Goal: Transaction & Acquisition: Purchase product/service

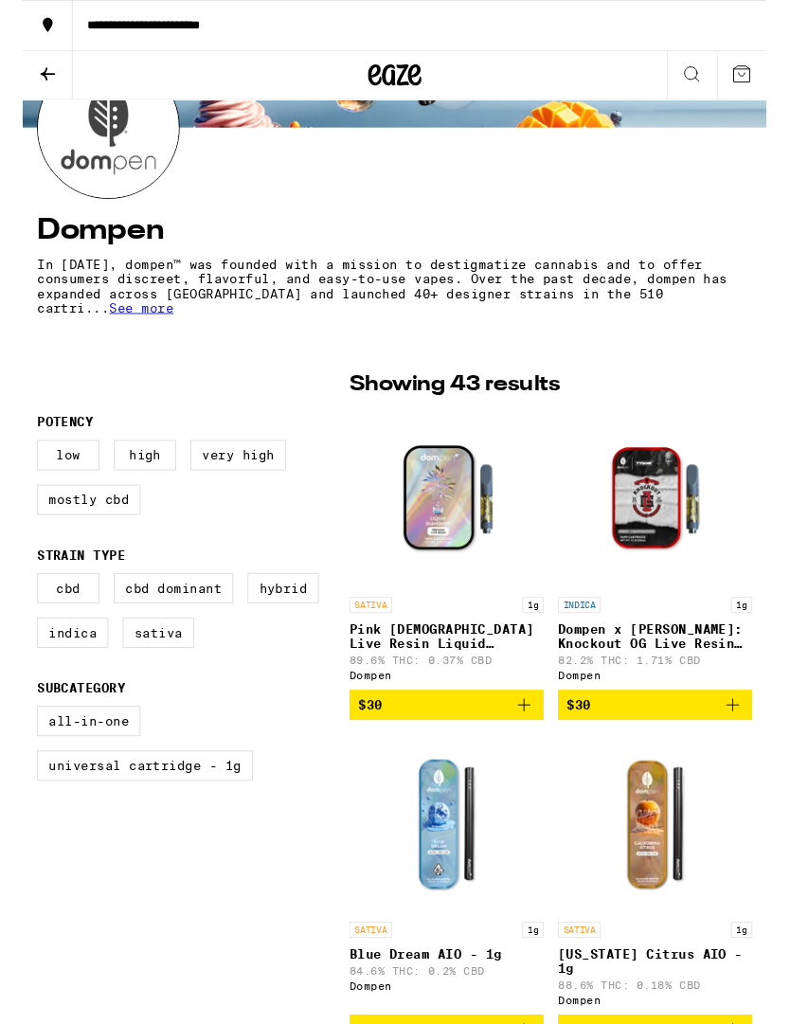
click at [137, 491] on label "High" at bounding box center [130, 483] width 66 height 32
click at [20, 471] on input "High" at bounding box center [19, 470] width 1 height 1
checkbox input "true"
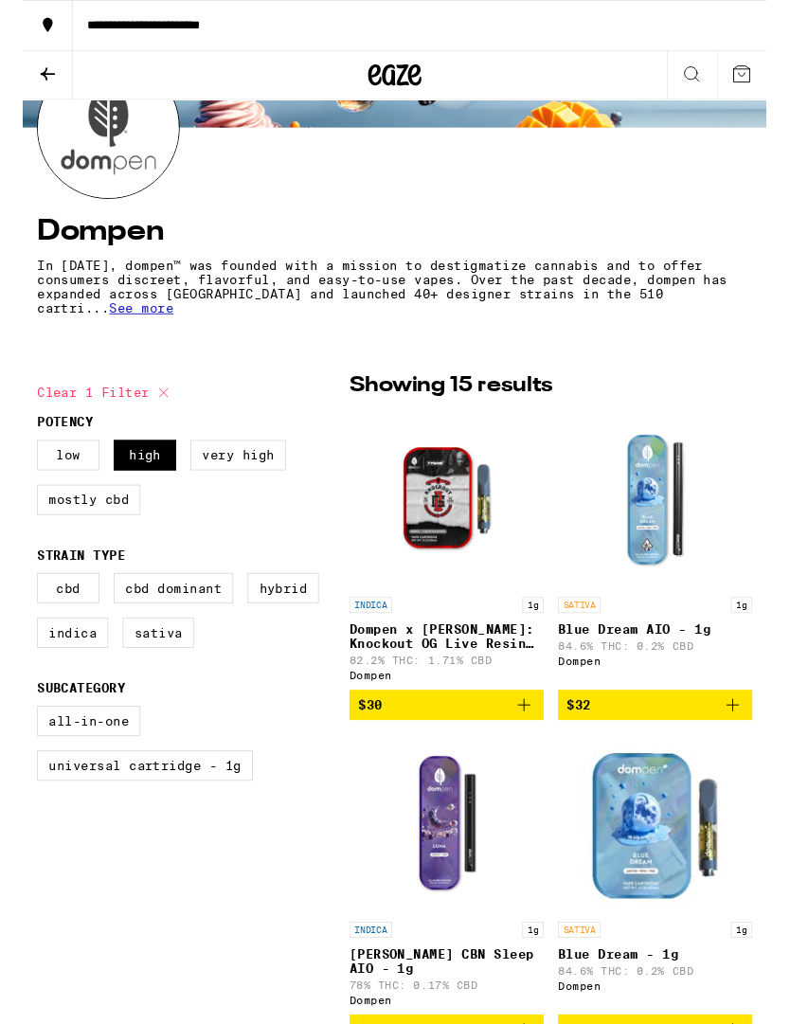
click at [153, 688] on label "Sativa" at bounding box center [144, 672] width 76 height 32
click at [20, 612] on input "Sativa" at bounding box center [19, 611] width 1 height 1
checkbox input "true"
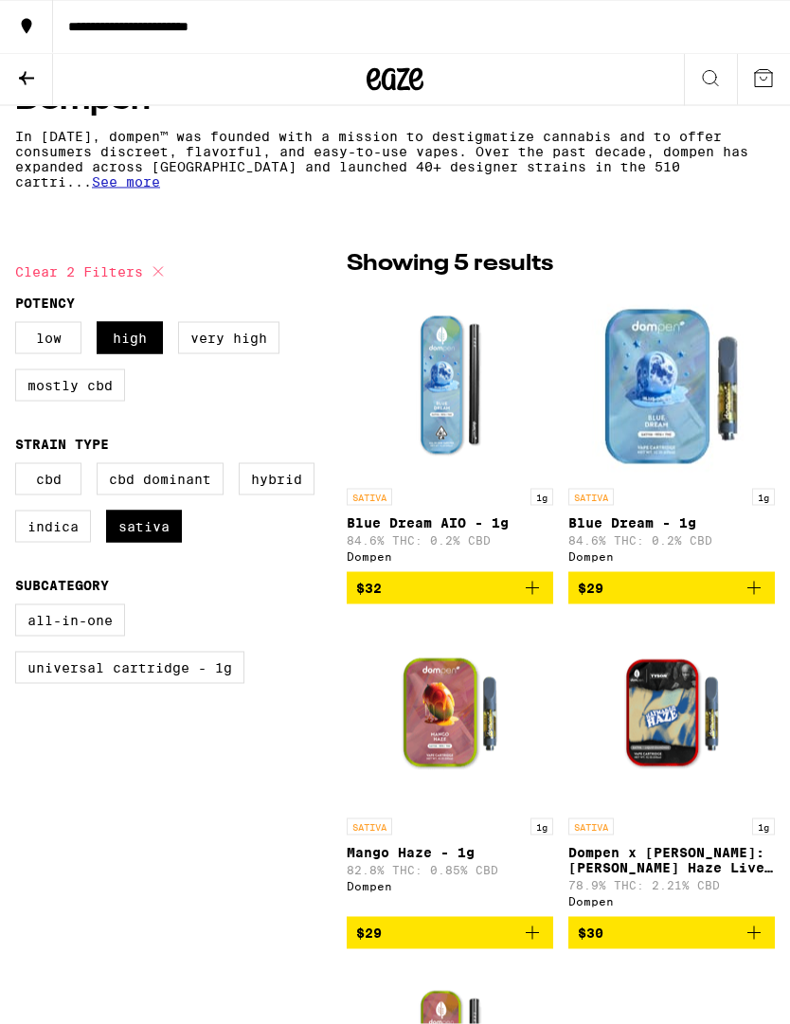
scroll to position [380, 0]
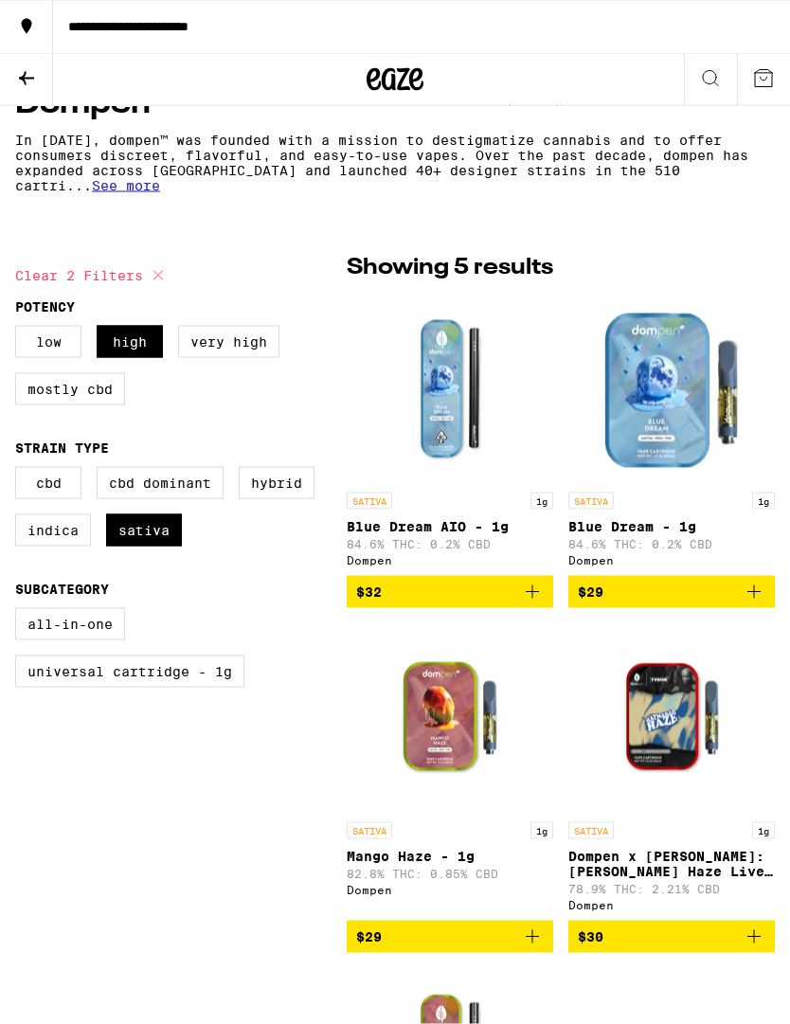
click at [540, 596] on icon "Add to bag" at bounding box center [532, 592] width 23 height 23
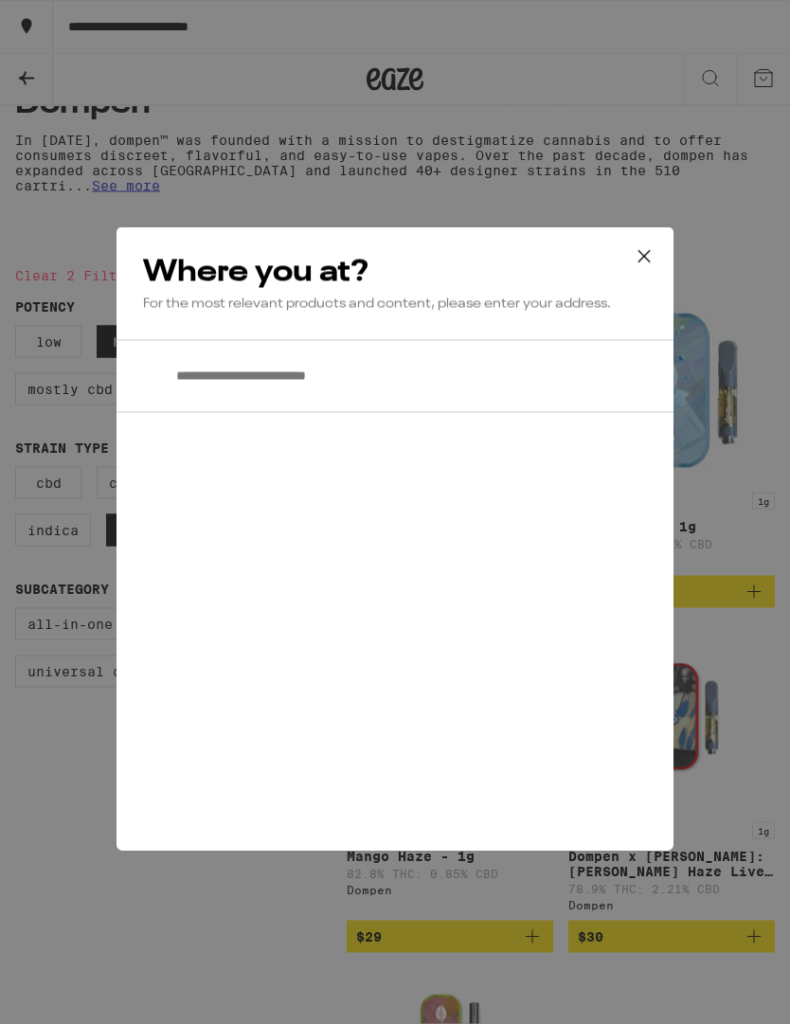
scroll to position [381, 0]
click at [399, 377] on input "**********" at bounding box center [395, 376] width 557 height 73
type input "**********"
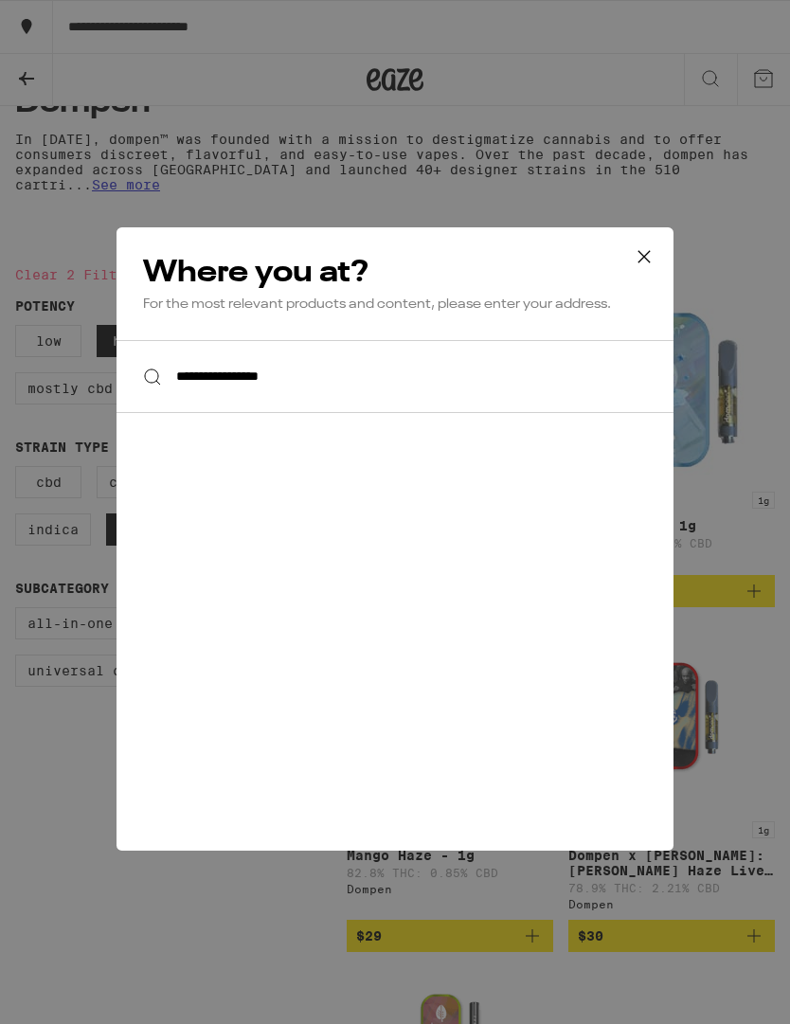
click at [643, 265] on icon at bounding box center [644, 257] width 28 height 28
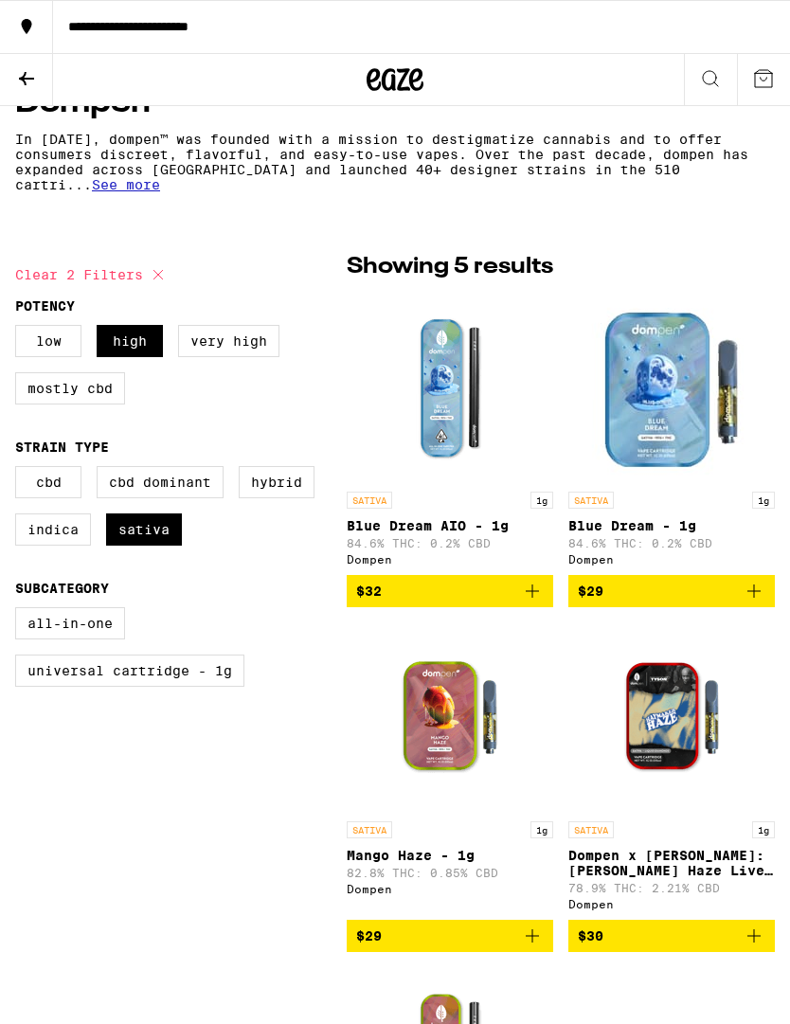
click at [539, 603] on icon "Add to bag" at bounding box center [532, 591] width 23 height 23
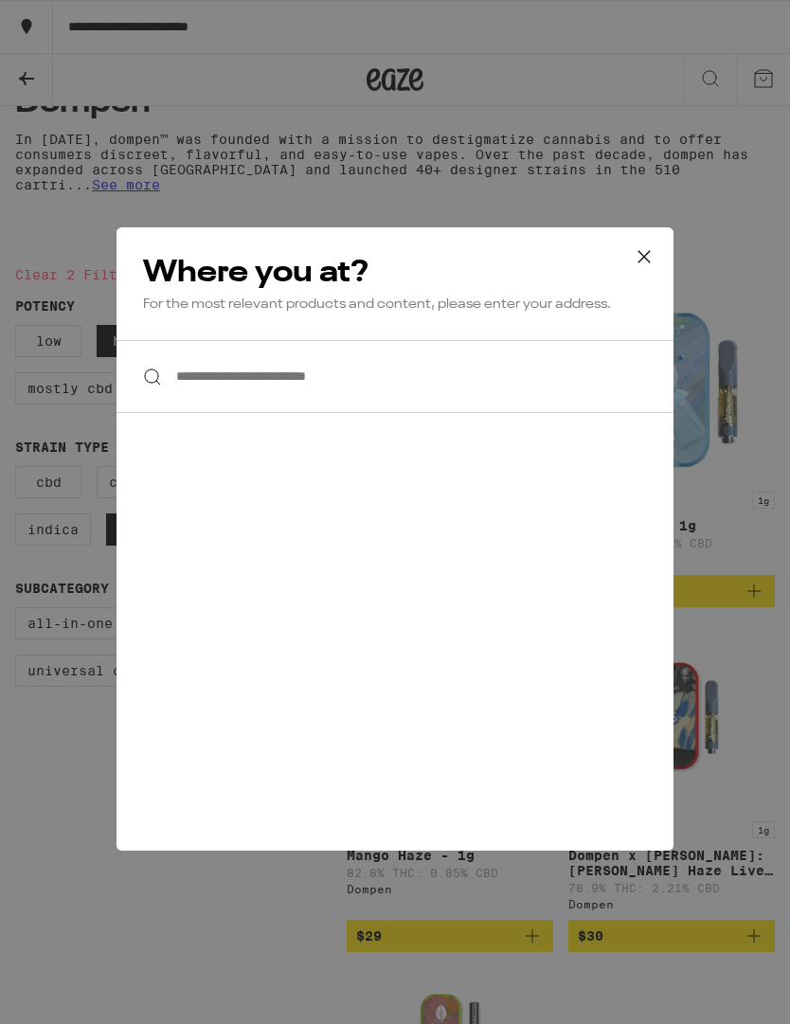
click at [664, 266] on button at bounding box center [644, 257] width 59 height 61
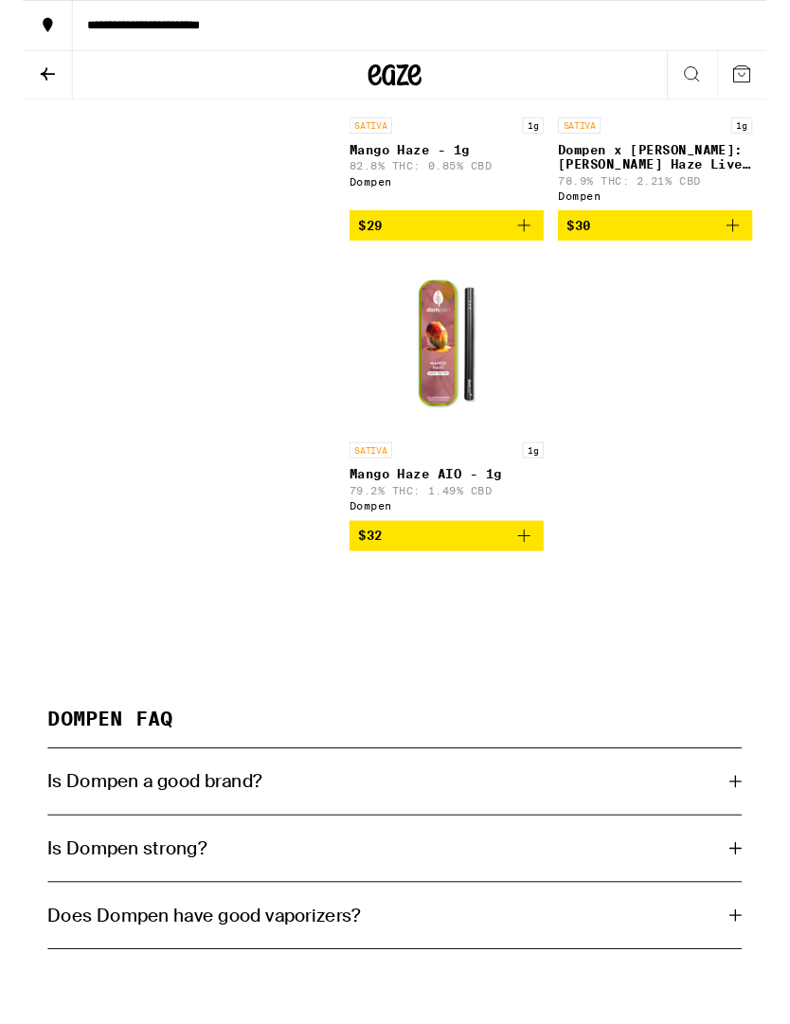
scroll to position [1075, 0]
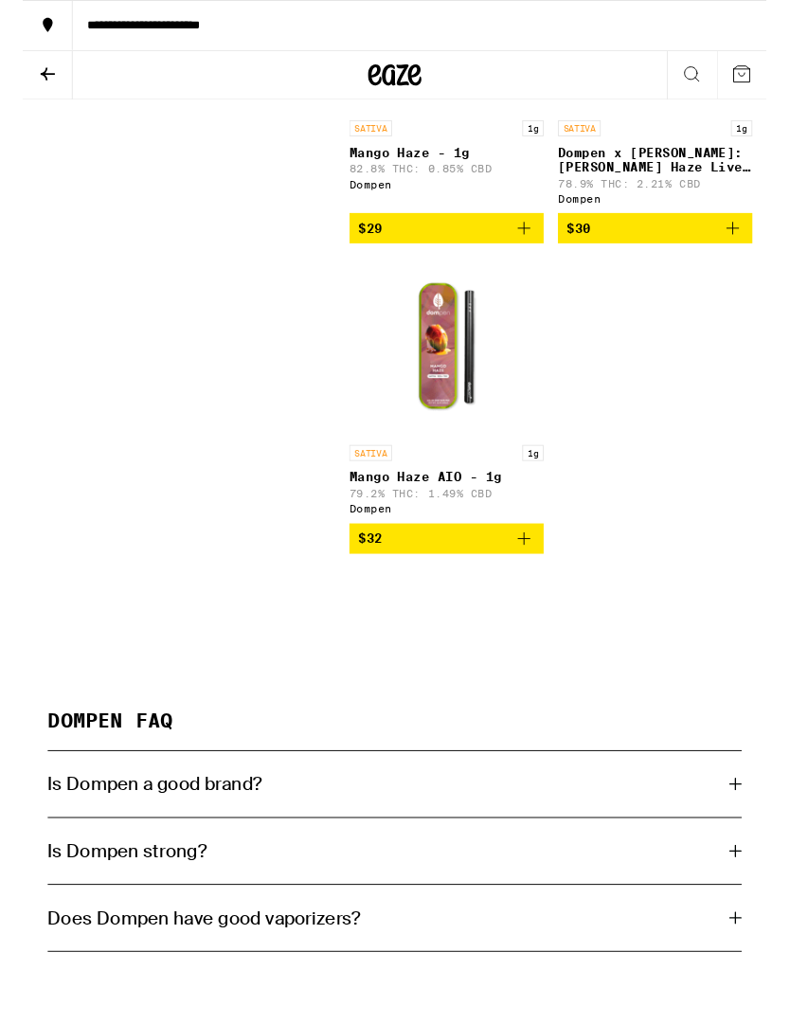
click at [445, 425] on img "Open page for Mango Haze AIO - 1g from Dompen" at bounding box center [450, 369] width 190 height 190
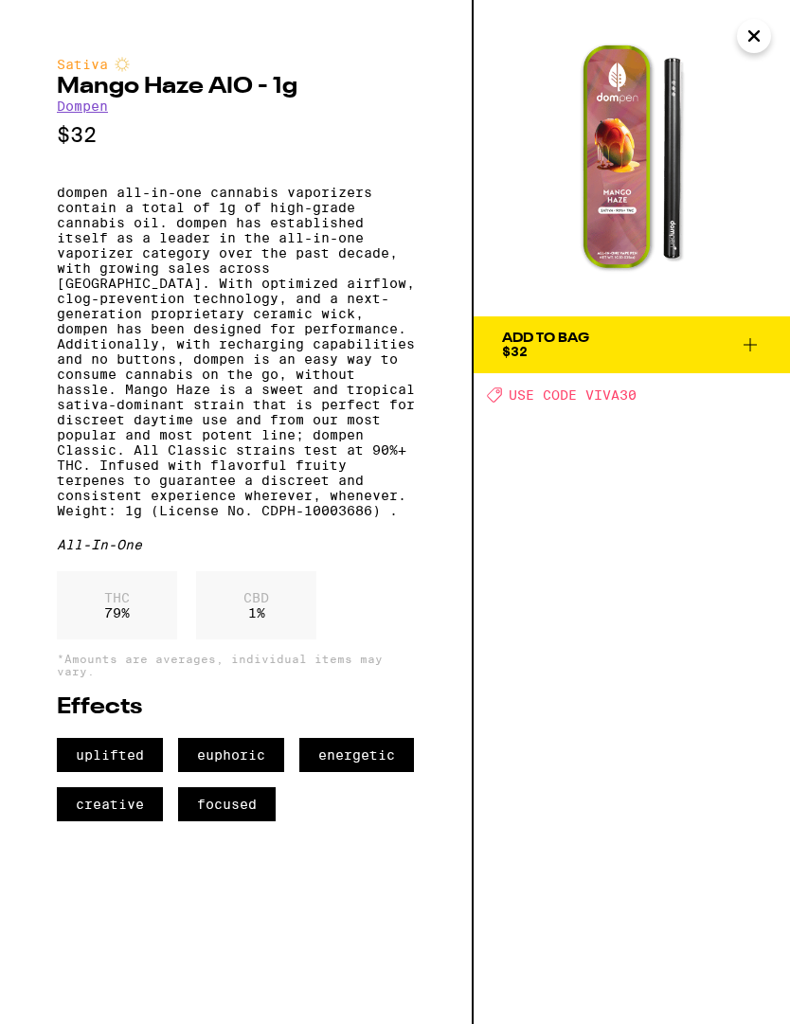
scroll to position [1075, 0]
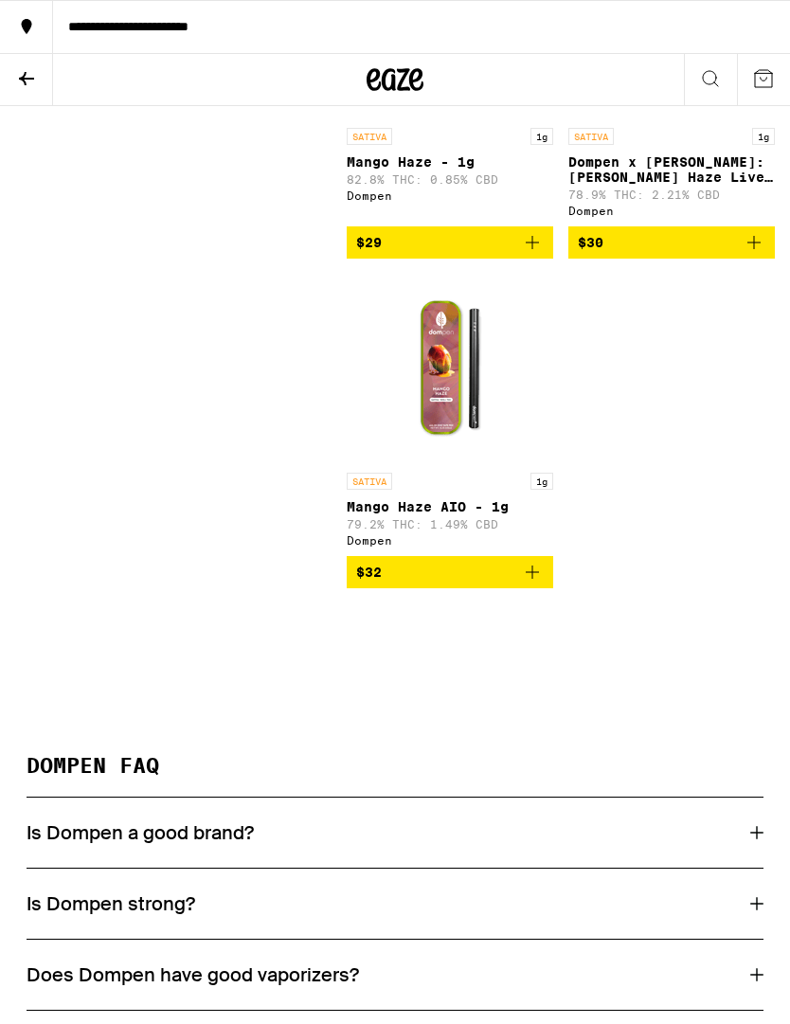
click at [676, 178] on p "Dompen x [PERSON_NAME]: [PERSON_NAME] Haze Live Resin Liquid Diamonds - 1g" at bounding box center [672, 169] width 207 height 30
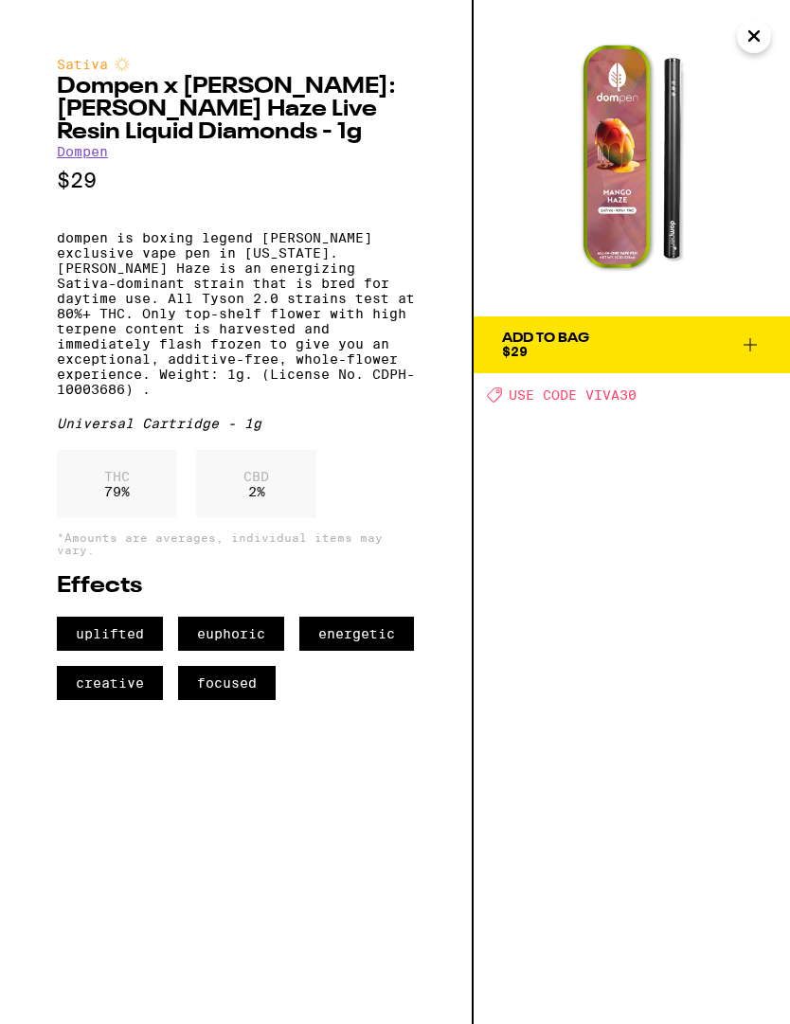
click at [327, 325] on p "dompen is boxing legend [PERSON_NAME] exclusive vape pen in [US_STATE]. [PERSON…" at bounding box center [236, 313] width 358 height 167
click at [362, 249] on p "dompen is boxing legend [PERSON_NAME] exclusive vape pen in [US_STATE]. [PERSON…" at bounding box center [236, 313] width 358 height 167
click at [769, 41] on button "Close" at bounding box center [754, 36] width 34 height 34
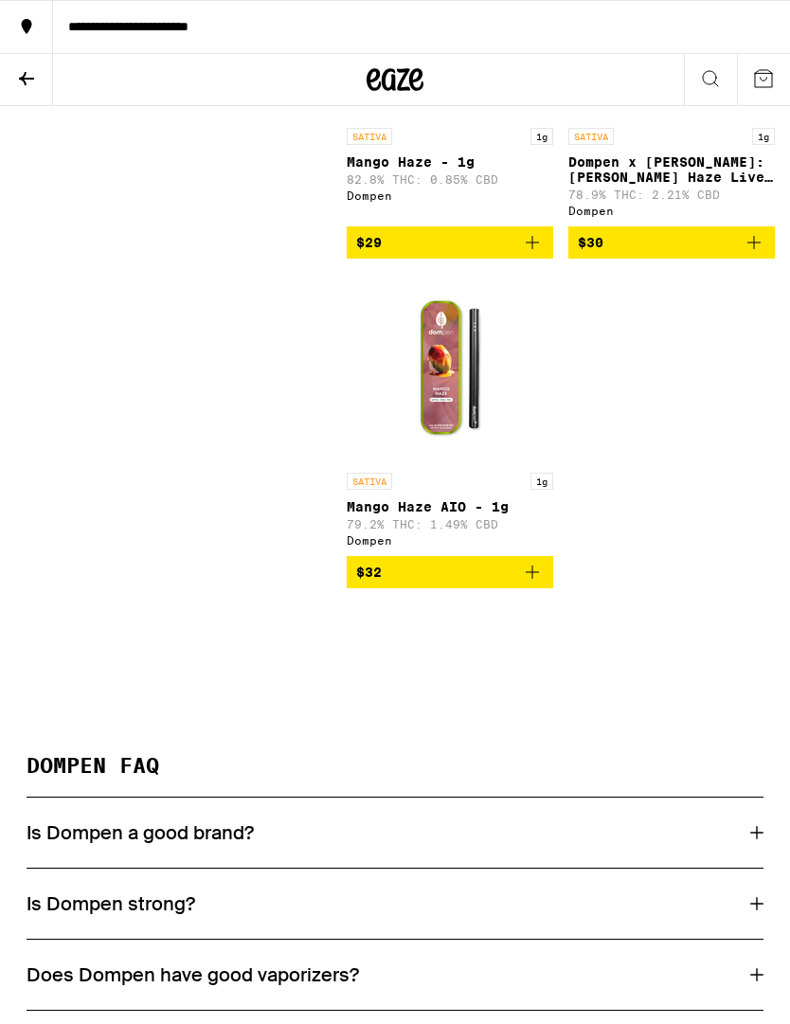
click at [697, 185] on p "Dompen x [PERSON_NAME]: [PERSON_NAME] Haze Live Resin Liquid Diamonds - 1g" at bounding box center [672, 169] width 207 height 30
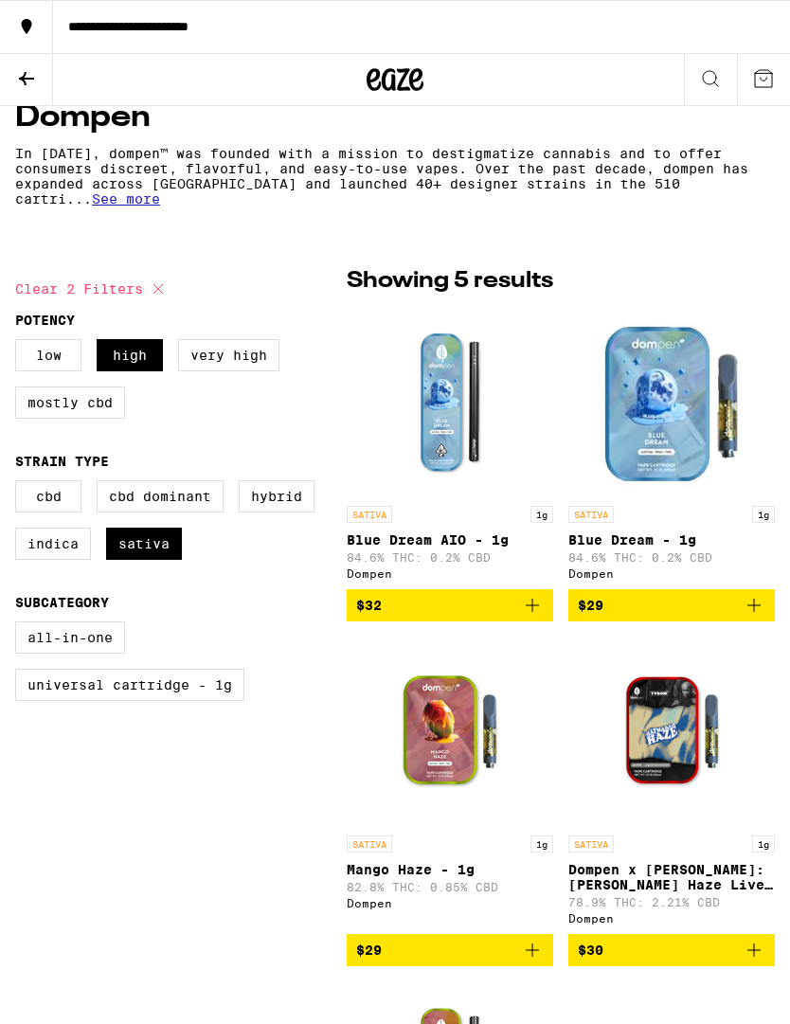
scroll to position [365, 0]
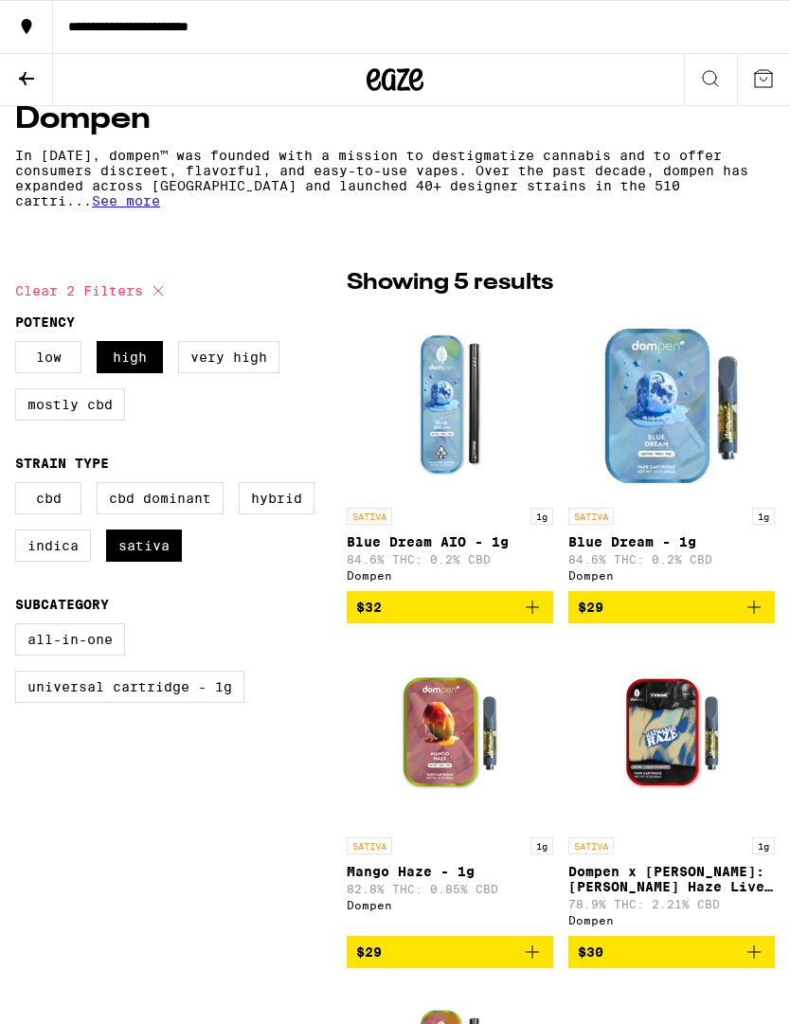
click at [462, 384] on img "Open page for Blue Dream AIO - 1g from Dompen" at bounding box center [450, 404] width 190 height 190
click at [447, 397] on img "Open page for Blue Dream AIO - 1g from Dompen" at bounding box center [450, 404] width 190 height 190
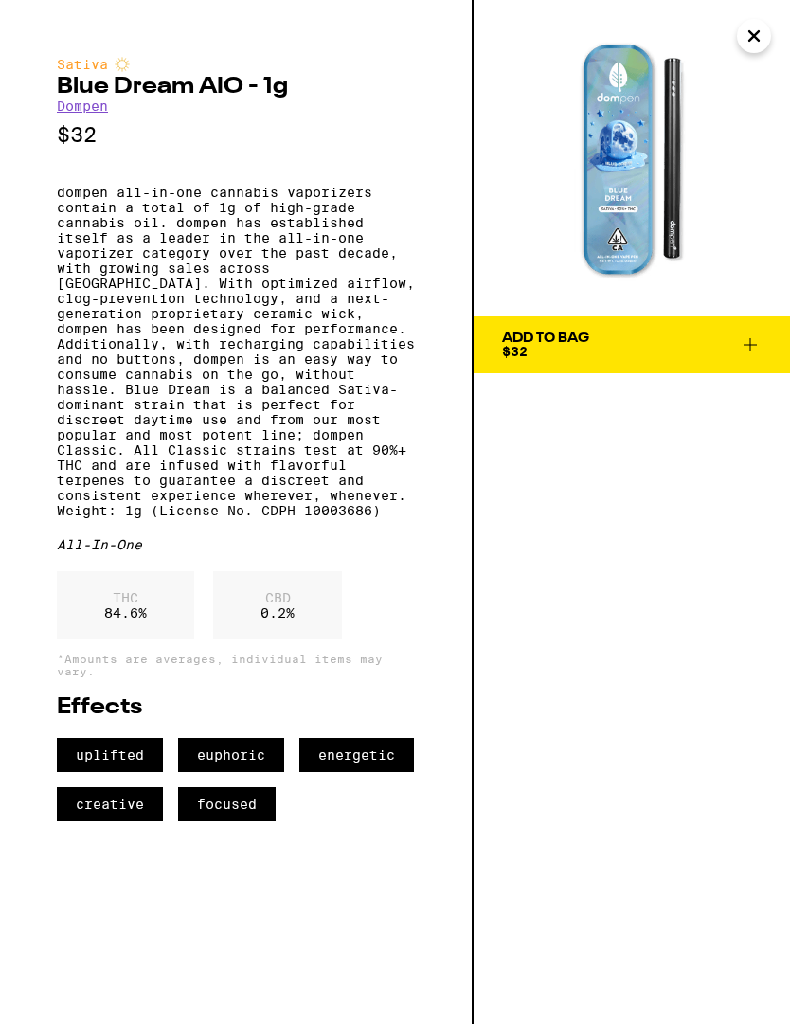
click at [753, 45] on icon "Close" at bounding box center [754, 36] width 23 height 28
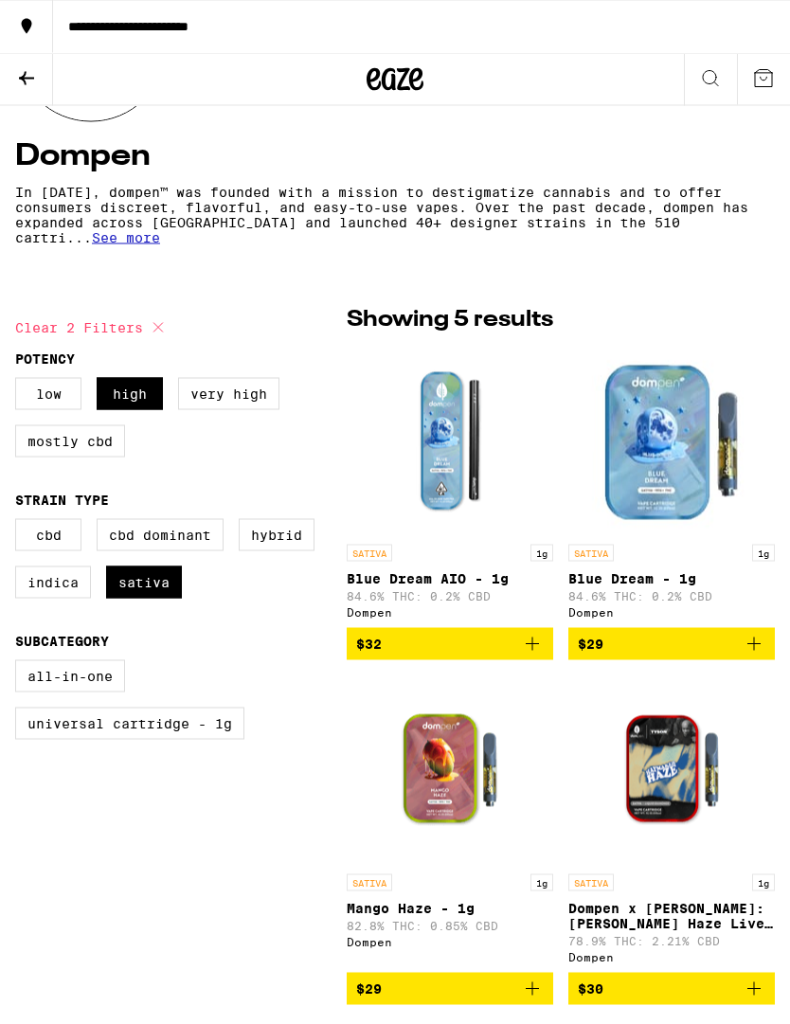
scroll to position [329, 0]
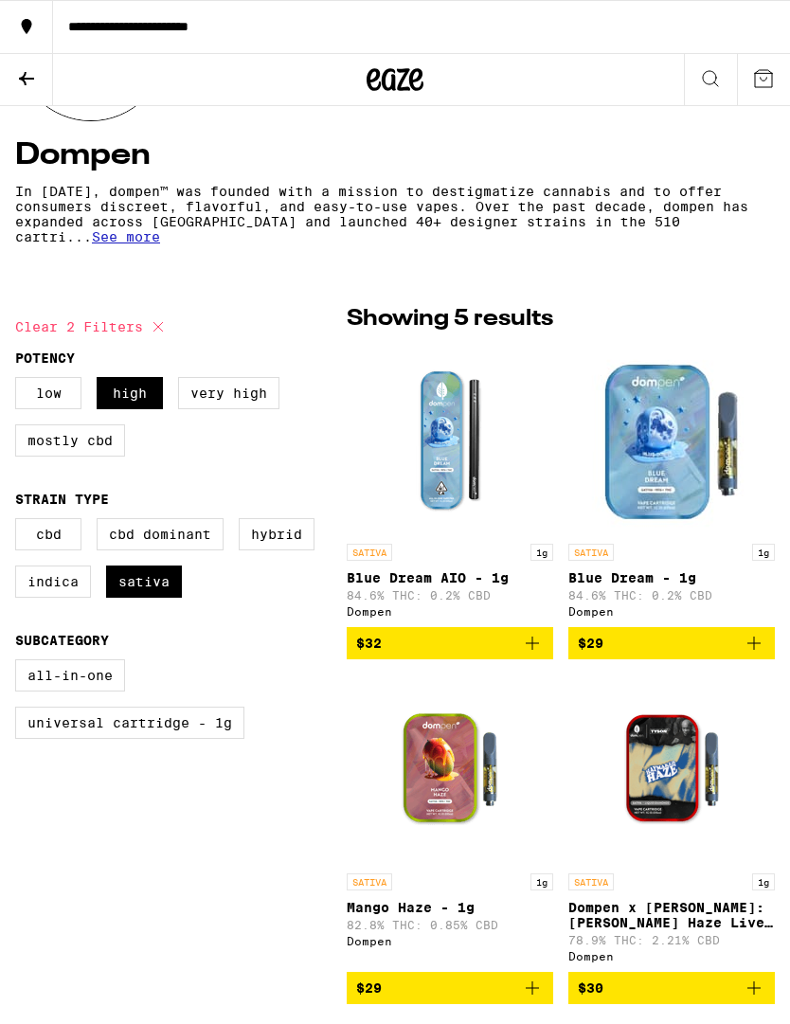
click at [285, 551] on label "Hybrid" at bounding box center [277, 534] width 76 height 32
click at [20, 522] on input "Hybrid" at bounding box center [19, 521] width 1 height 1
checkbox input "true"
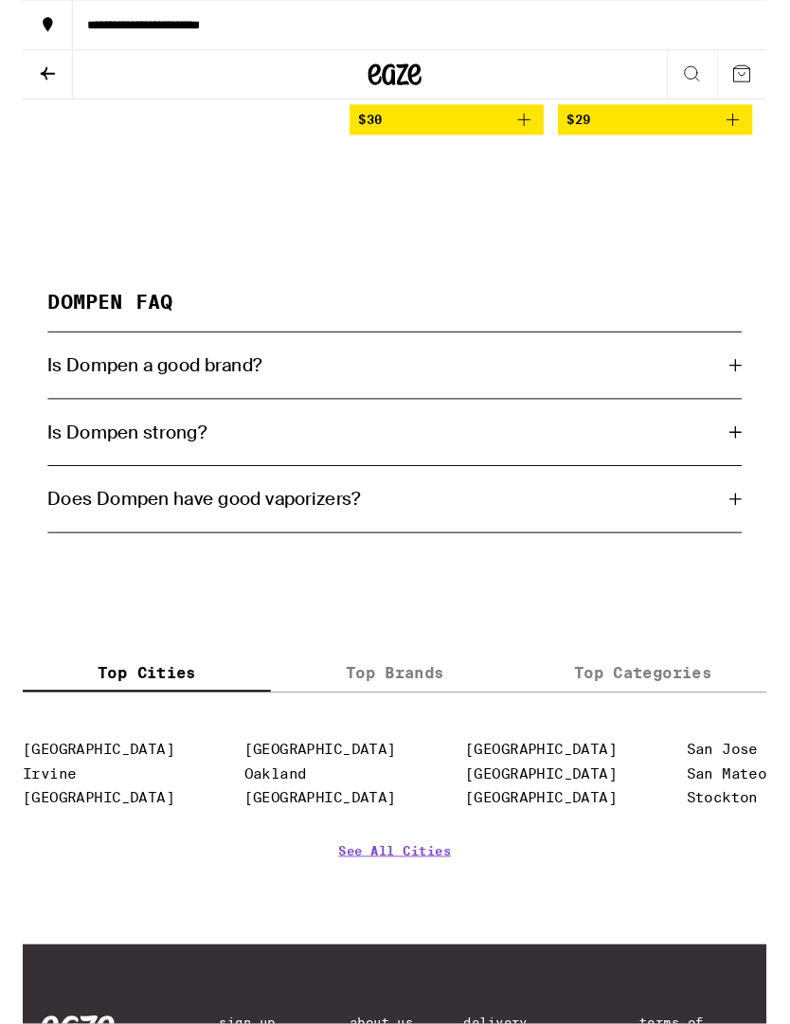
scroll to position [1880, 0]
click at [758, 400] on div "Is Dompen a good brand?" at bounding box center [395, 387] width 737 height 25
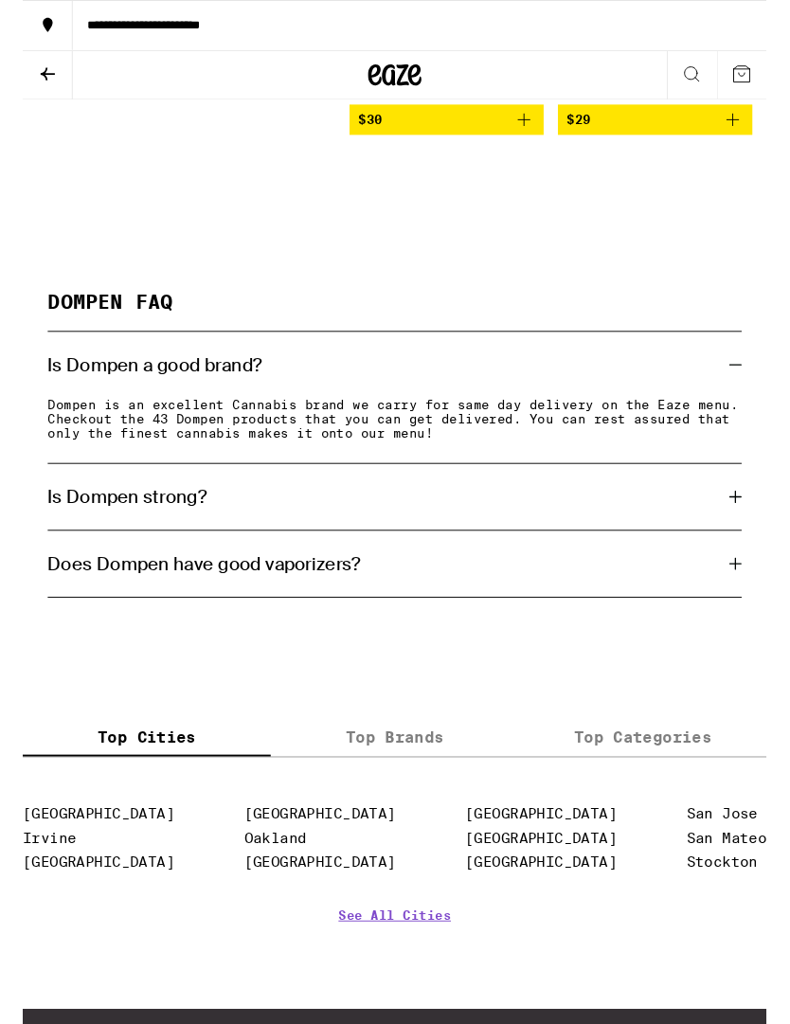
click at [759, 534] on icon at bounding box center [757, 527] width 13 height 13
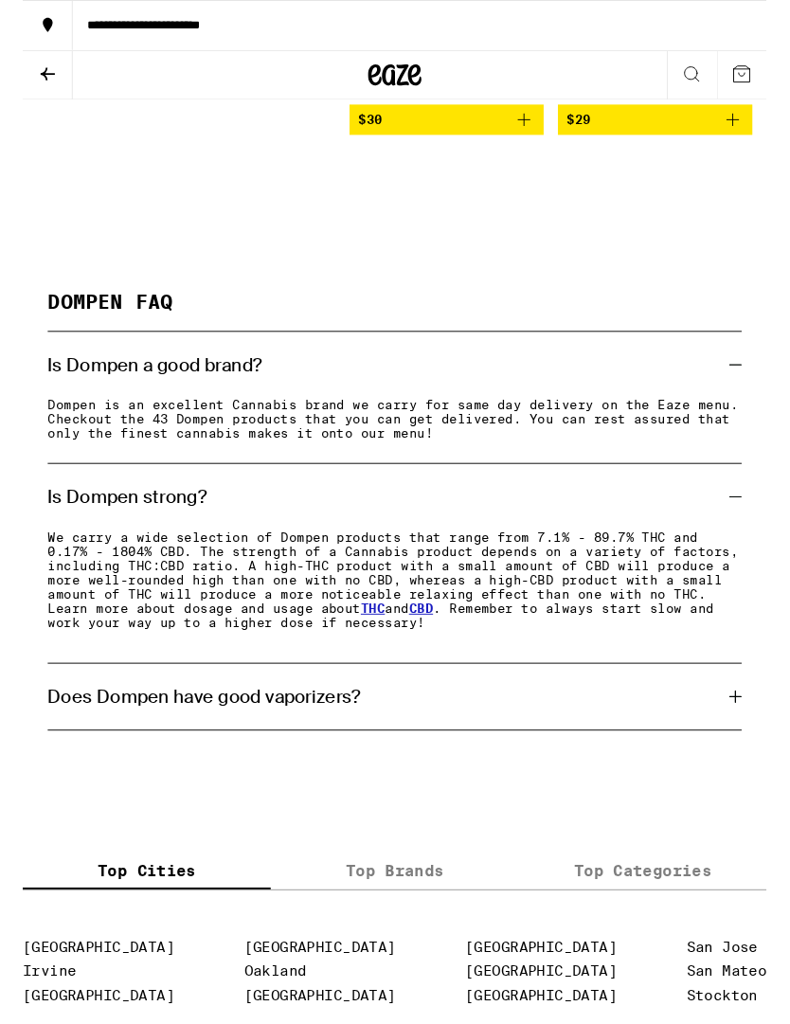
click at [760, 747] on icon at bounding box center [757, 739] width 13 height 13
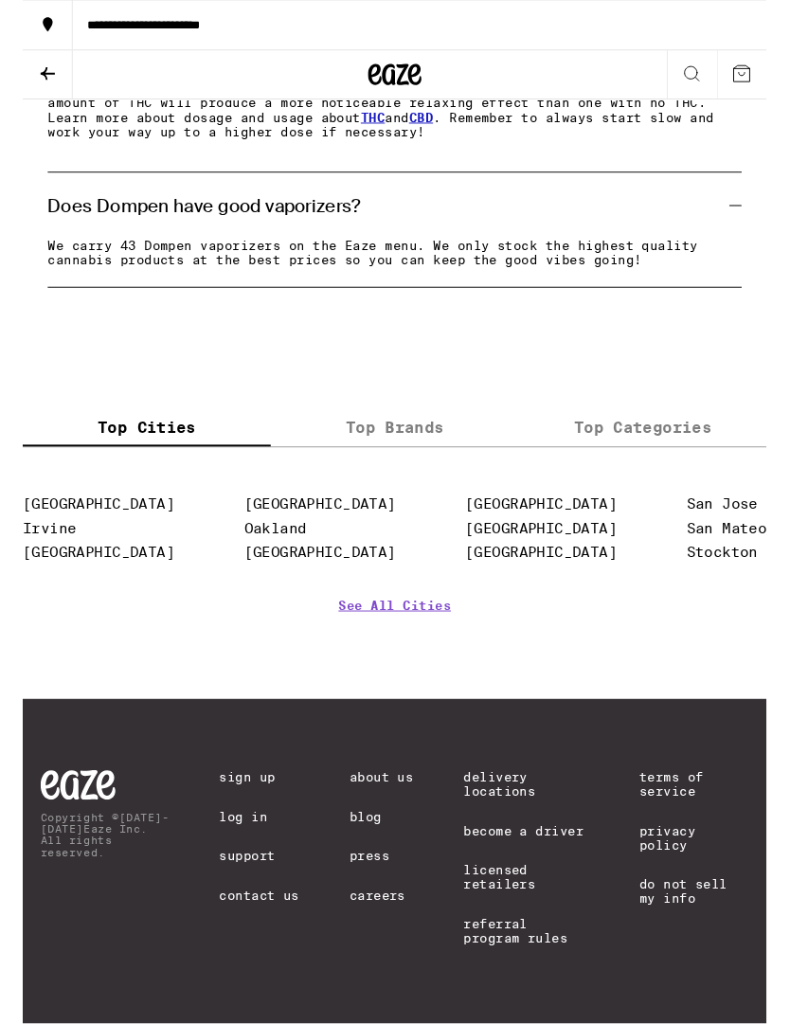
scroll to position [2473, 0]
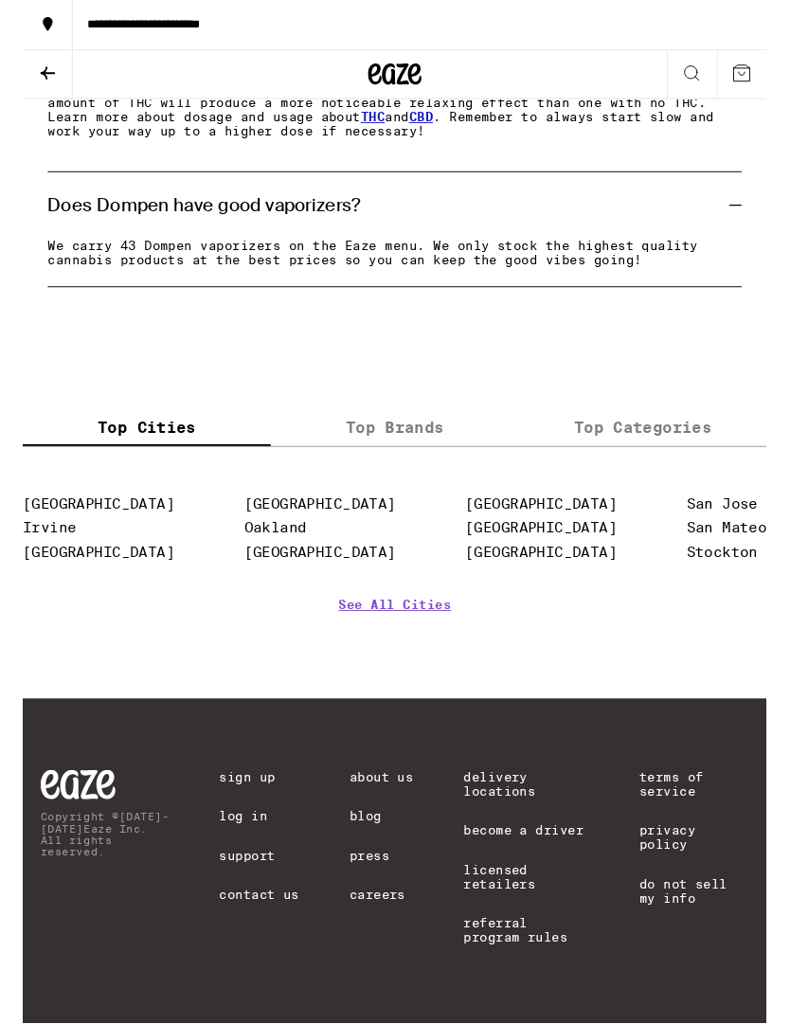
click at [555, 578] on link "[GEOGRAPHIC_DATA]" at bounding box center [550, 587] width 161 height 18
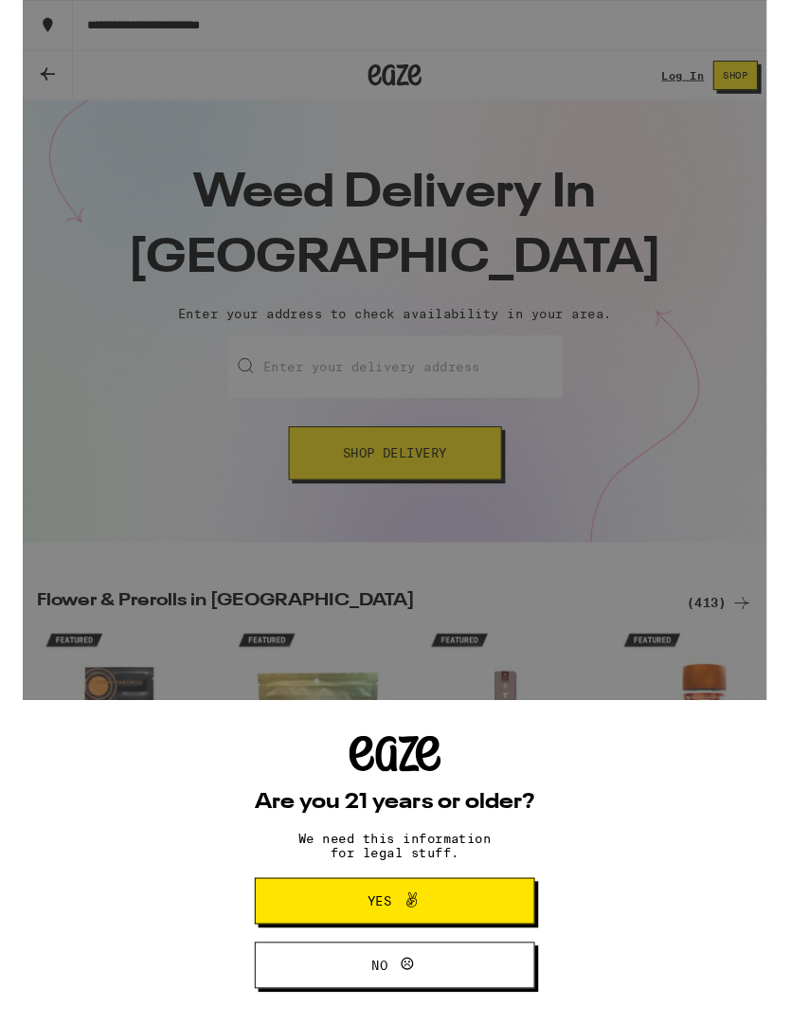
click at [428, 969] on button "Yes" at bounding box center [395, 956] width 298 height 49
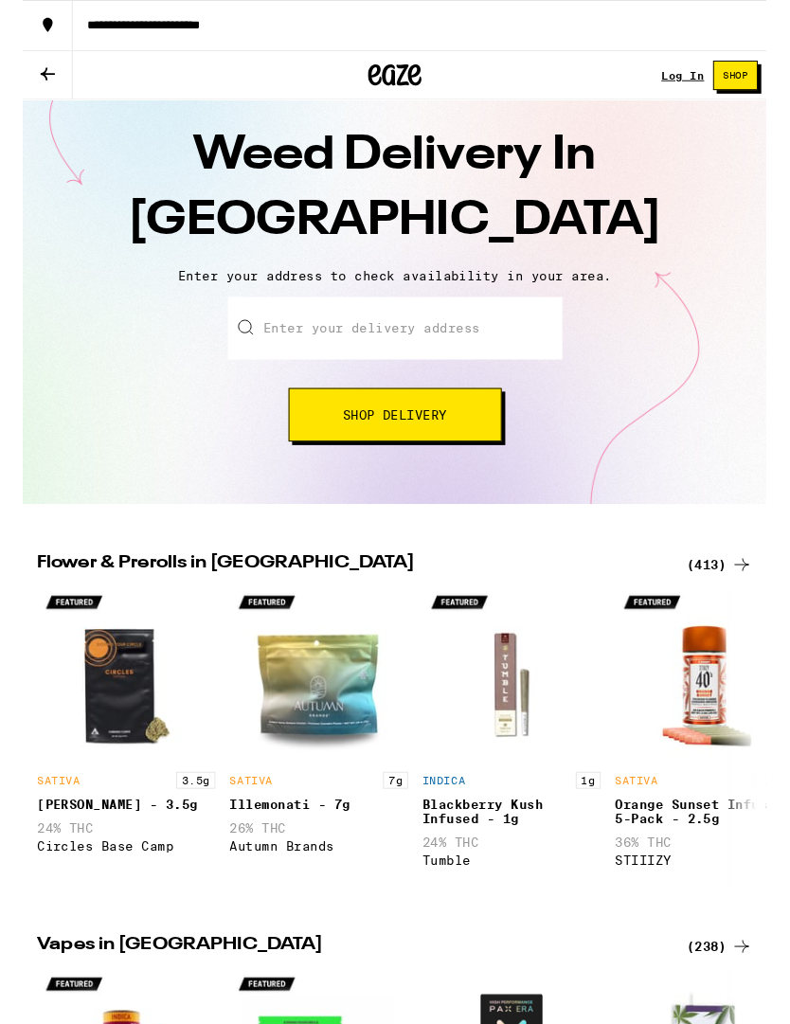
scroll to position [39, 0]
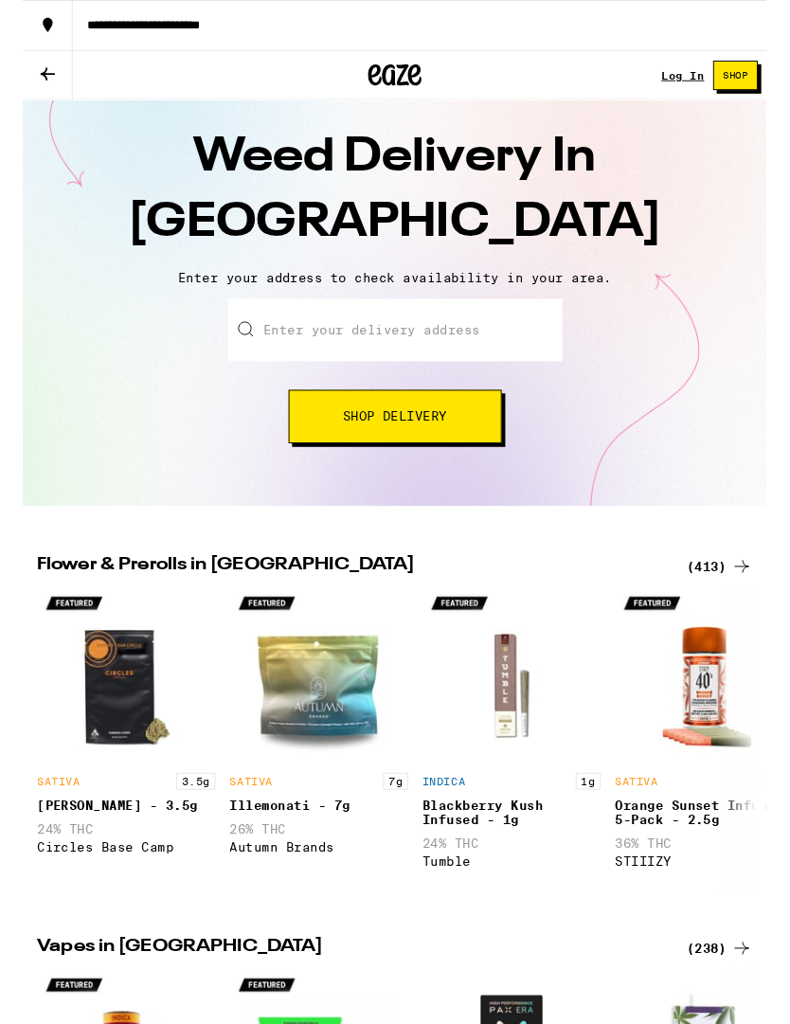
click at [612, 750] on img "Open page for Blackberry Kush Infused - 1g from Tumble" at bounding box center [520, 718] width 190 height 190
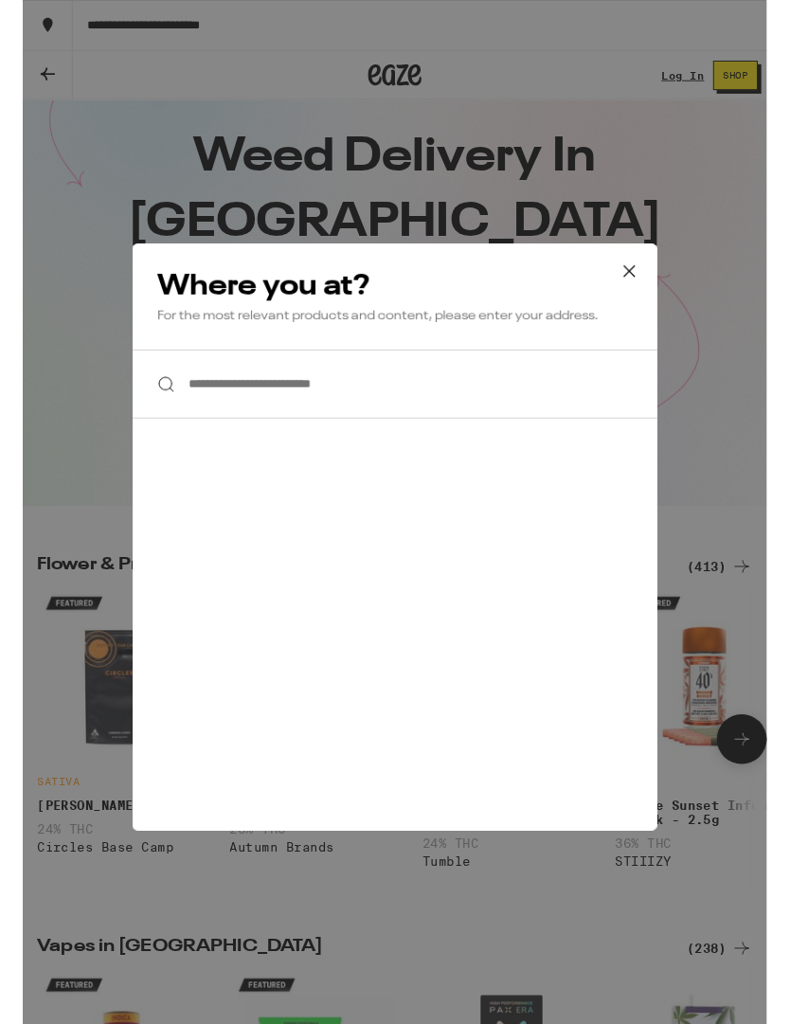
click at [614, 752] on div "**********" at bounding box center [395, 571] width 557 height 624
click at [658, 286] on icon at bounding box center [644, 288] width 28 height 28
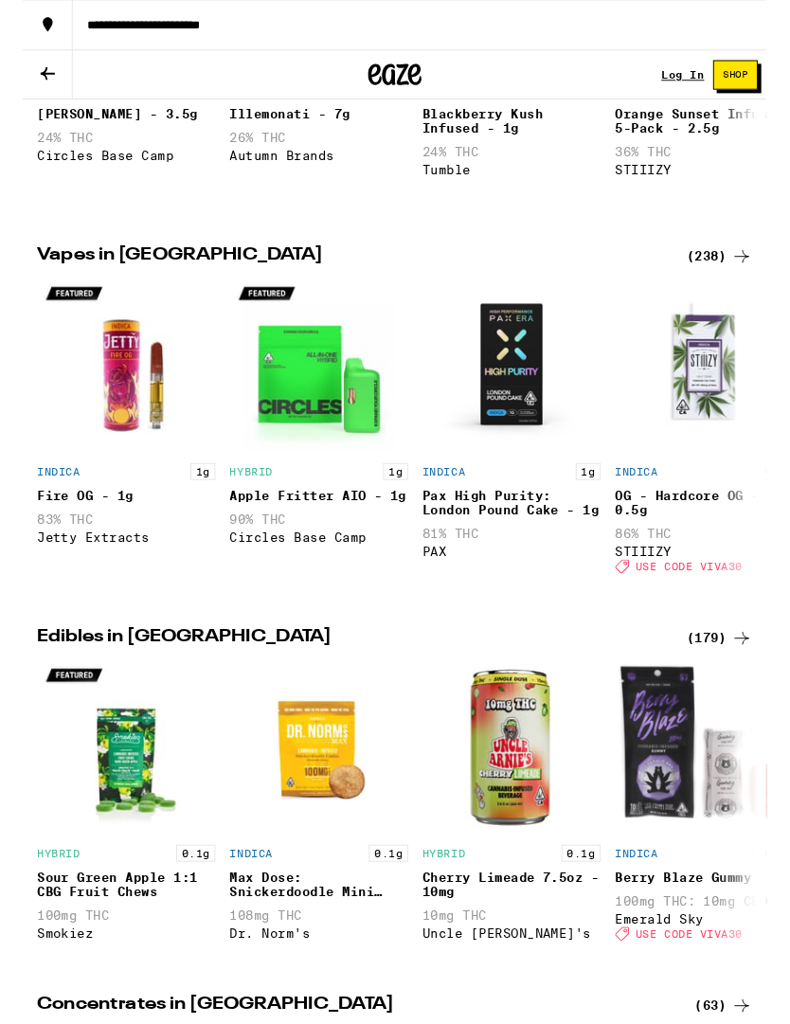
scroll to position [774, 0]
click at [729, 283] on div "(238)" at bounding box center [740, 272] width 70 height 23
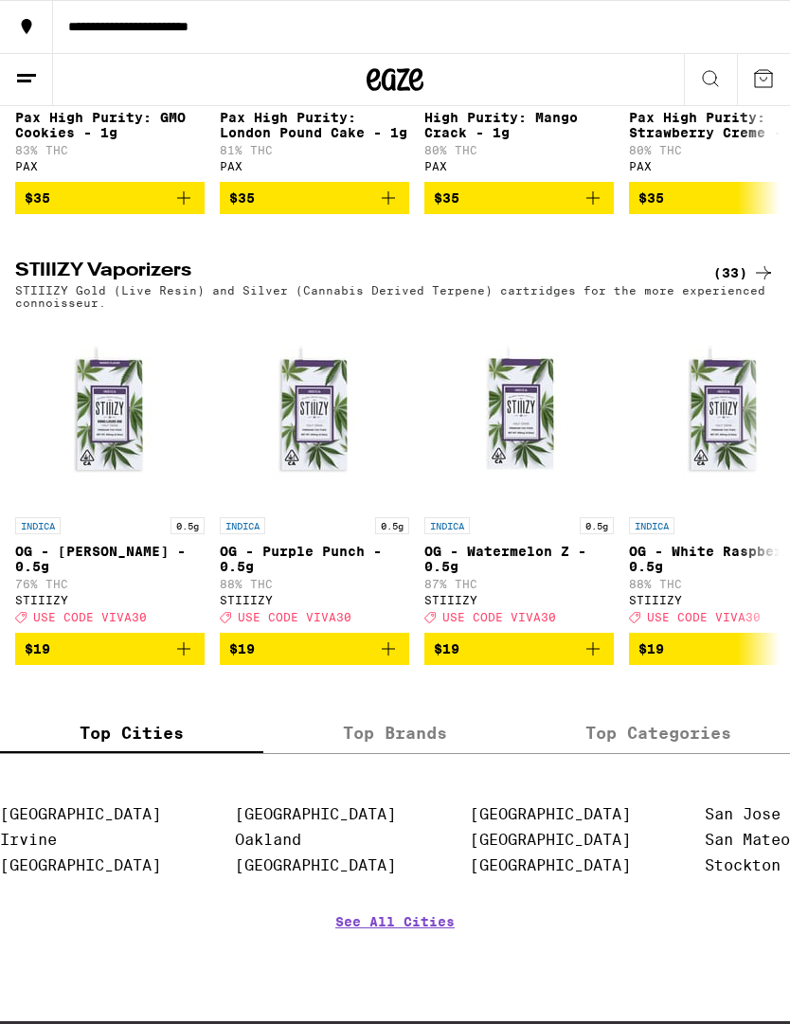
click at [714, 64] on button at bounding box center [710, 80] width 53 height 52
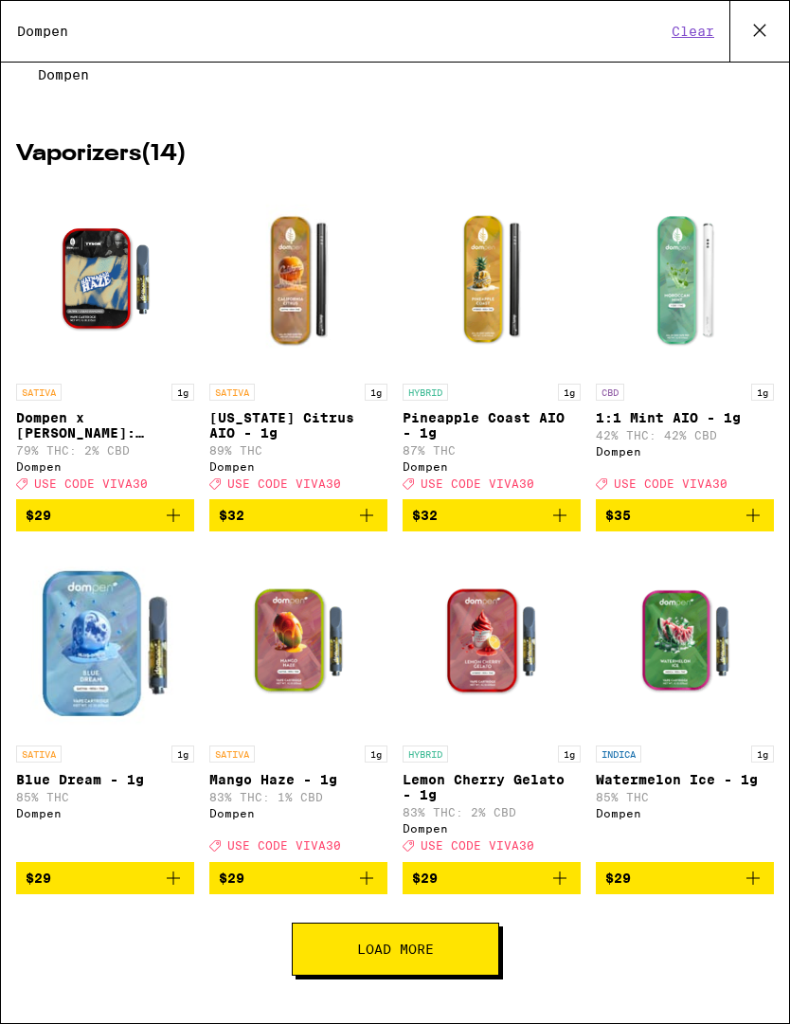
scroll to position [230, 0]
type input "Dompen"
click at [98, 235] on img "Open page for Dompen x Tyson: Haymaker Haze Live Resin Liquid Diamonds - 1g fro…" at bounding box center [105, 280] width 178 height 190
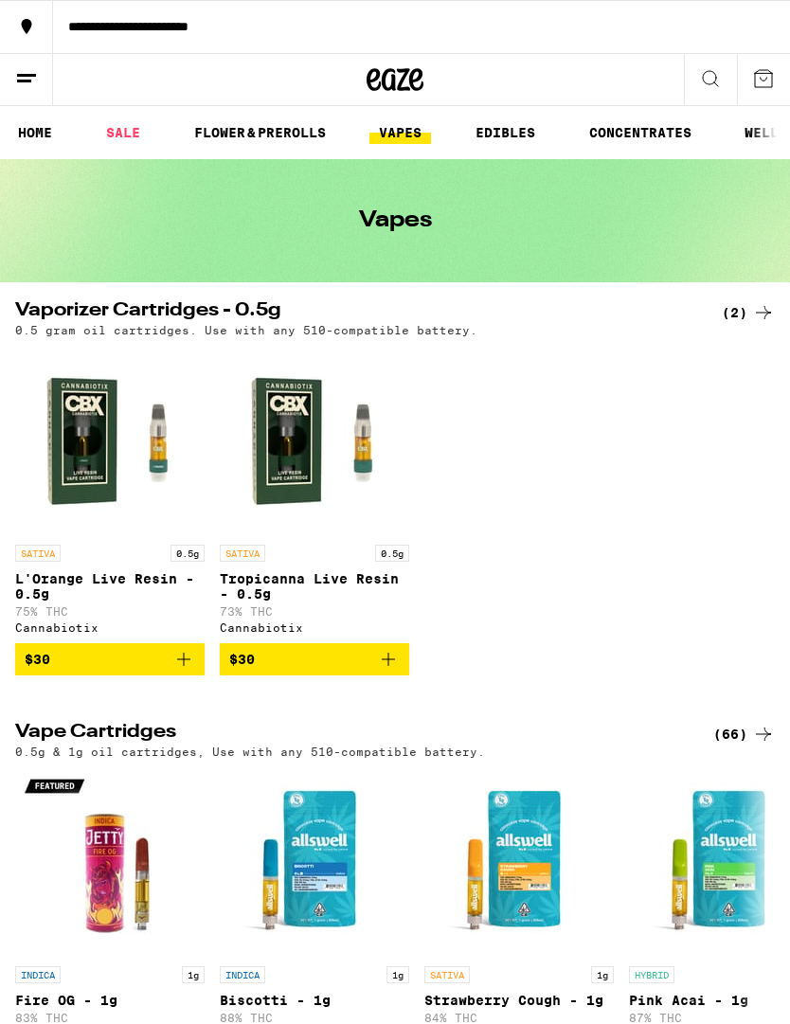
click at [714, 86] on icon at bounding box center [710, 78] width 23 height 23
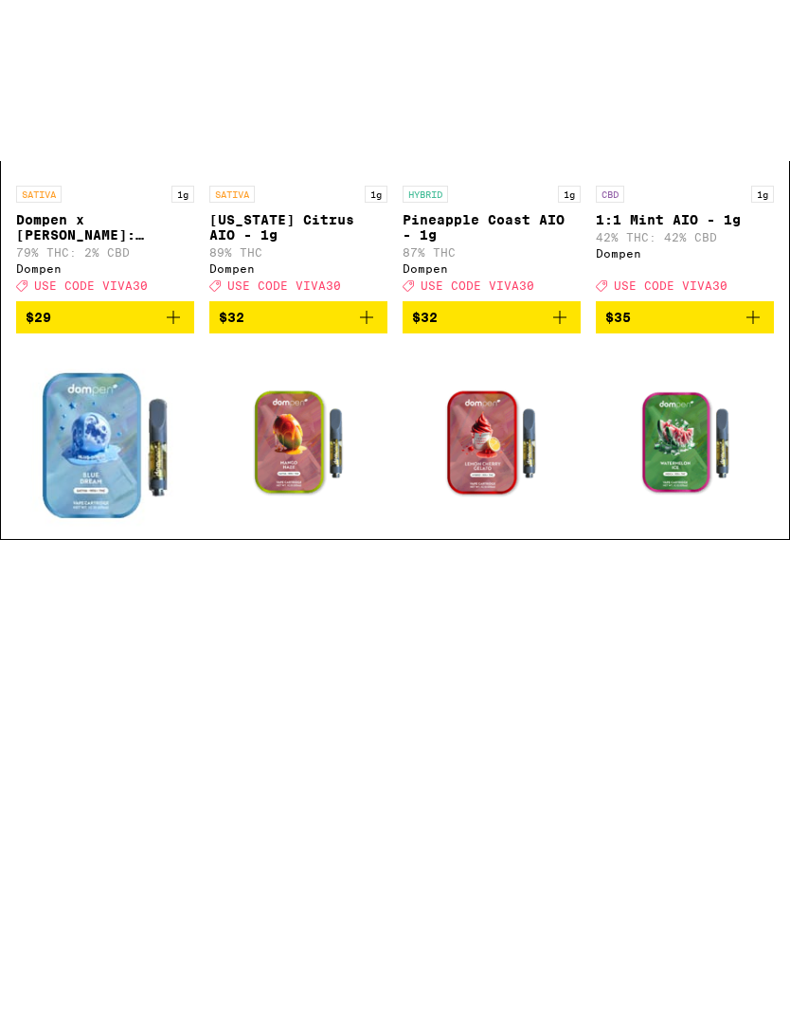
scroll to position [1, 0]
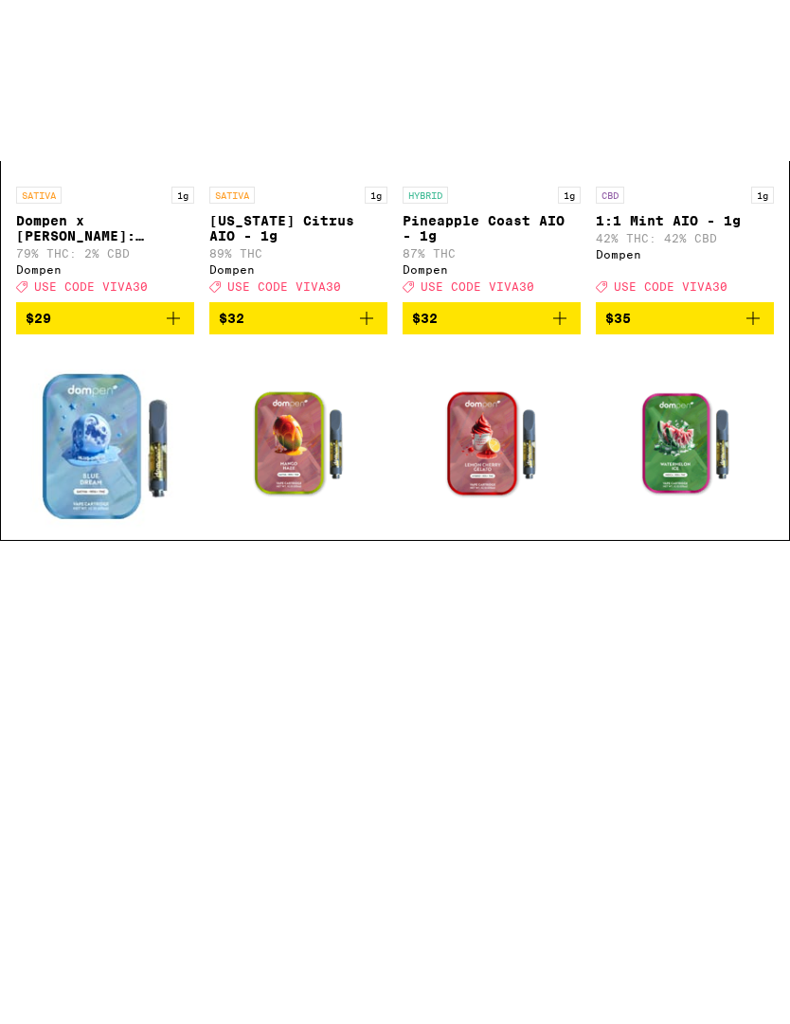
type input "Dompen"
click at [439, 887] on button "Load More" at bounding box center [396, 913] width 208 height 53
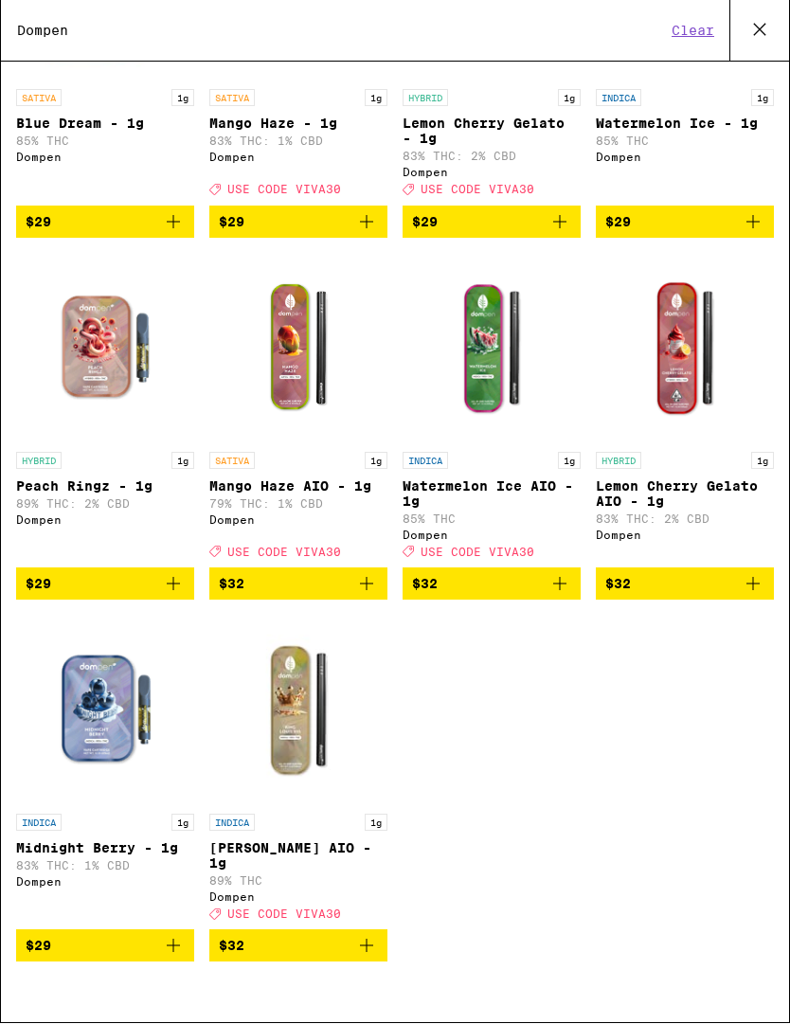
scroll to position [915, 0]
click at [321, 842] on p "[PERSON_NAME] AIO - 1g" at bounding box center [298, 857] width 178 height 30
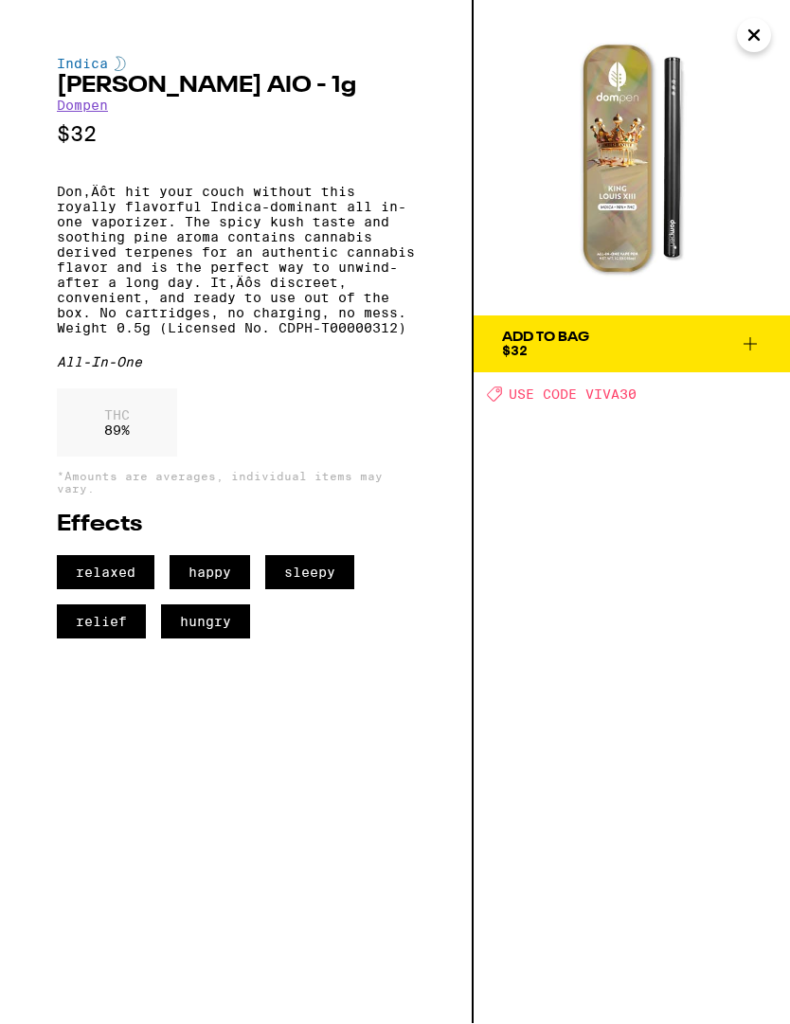
scroll to position [1, 0]
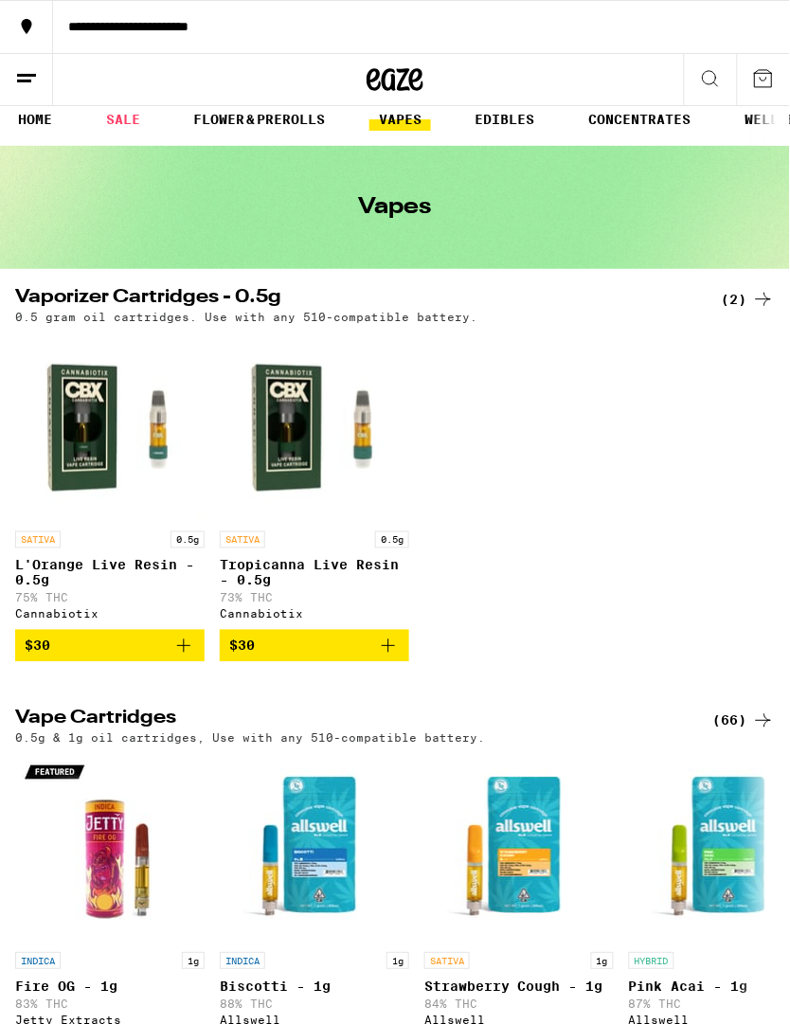
scroll to position [14, 0]
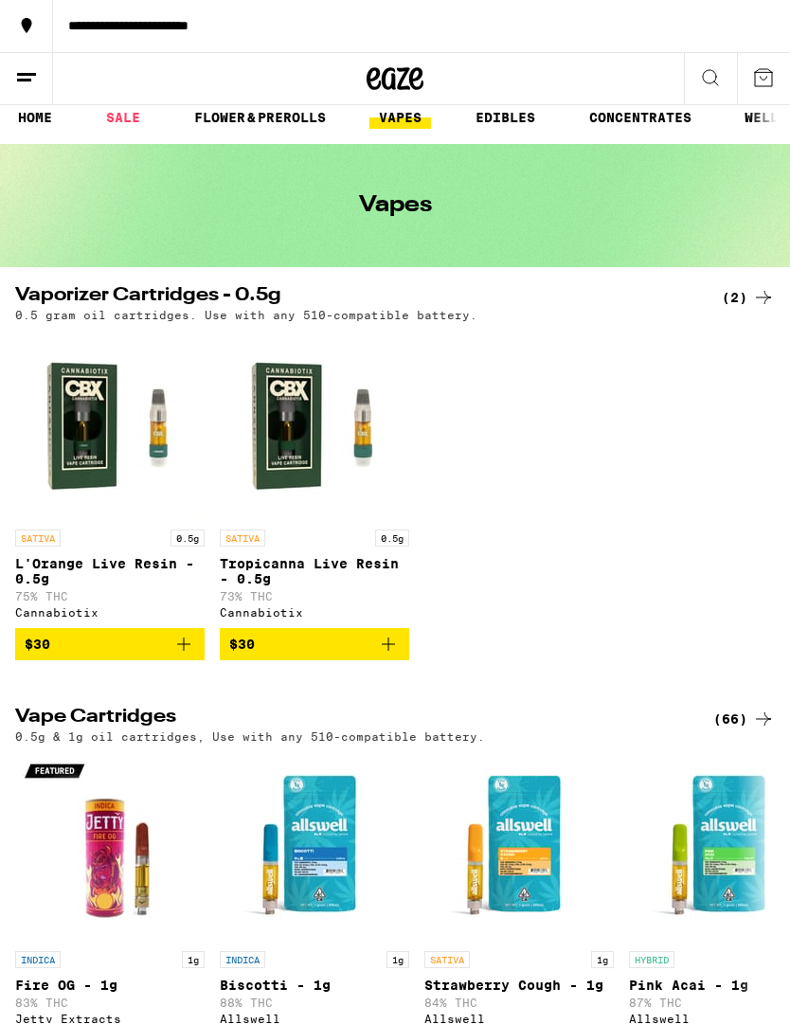
click at [712, 77] on icon at bounding box center [710, 78] width 23 height 23
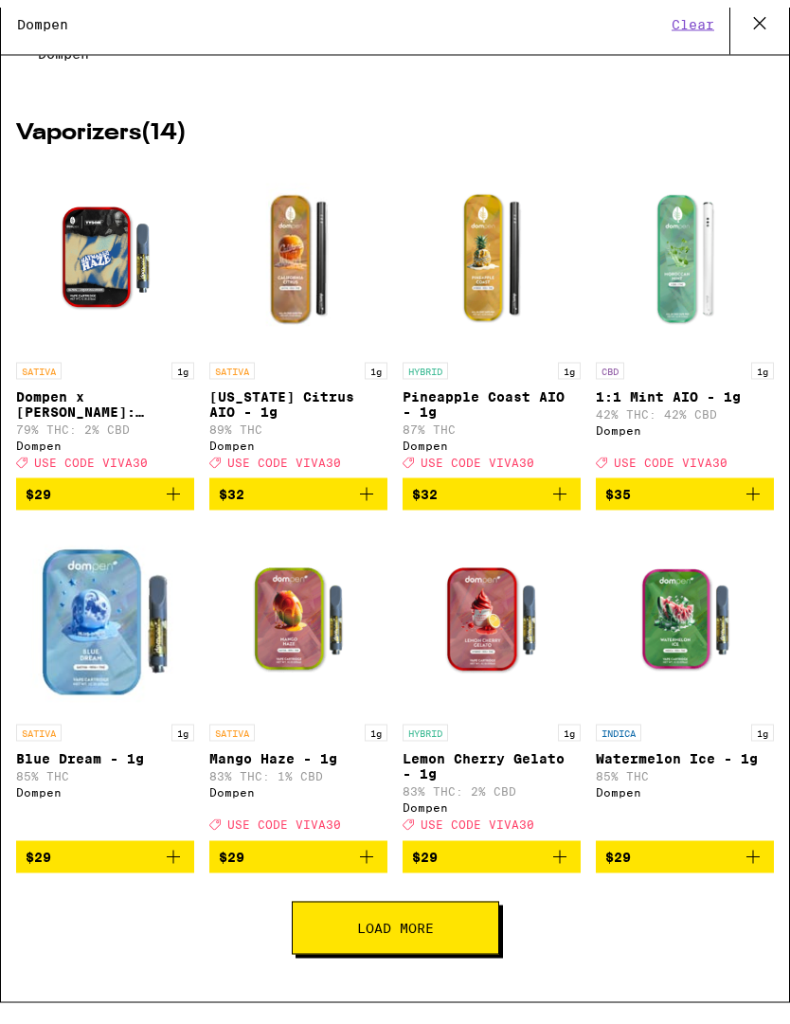
scroll to position [230, 0]
click at [117, 620] on img "Open page for Blue Dream - 1g from Dompen" at bounding box center [105, 628] width 178 height 190
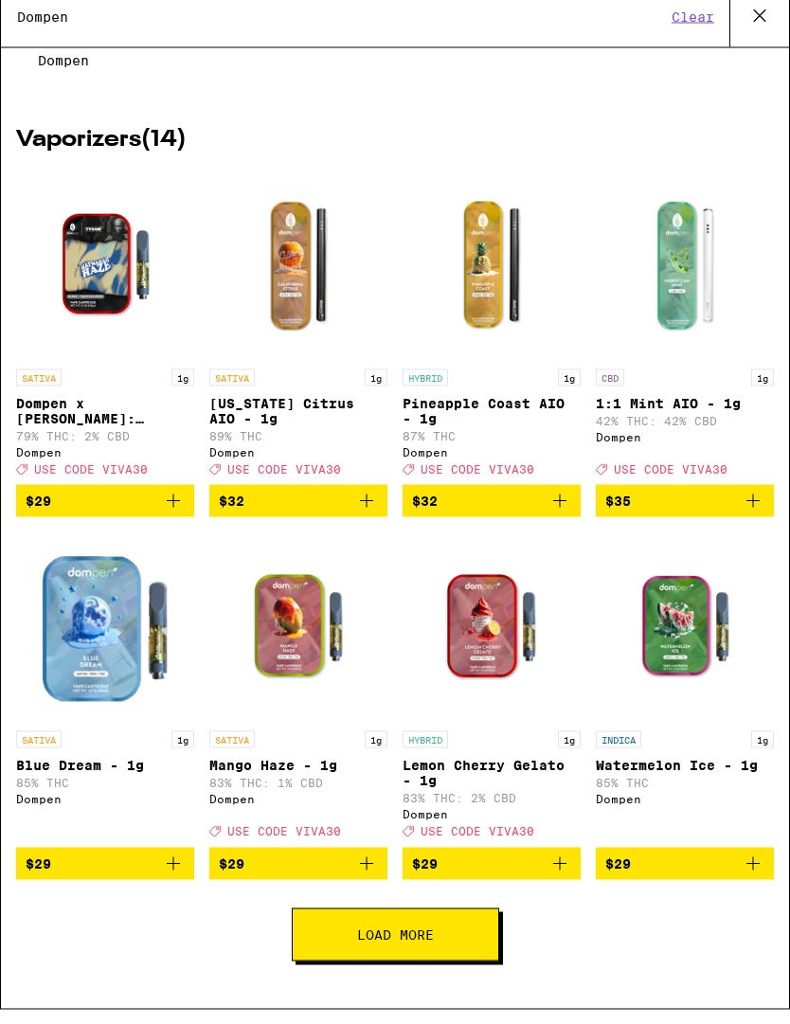
scroll to position [15, 0]
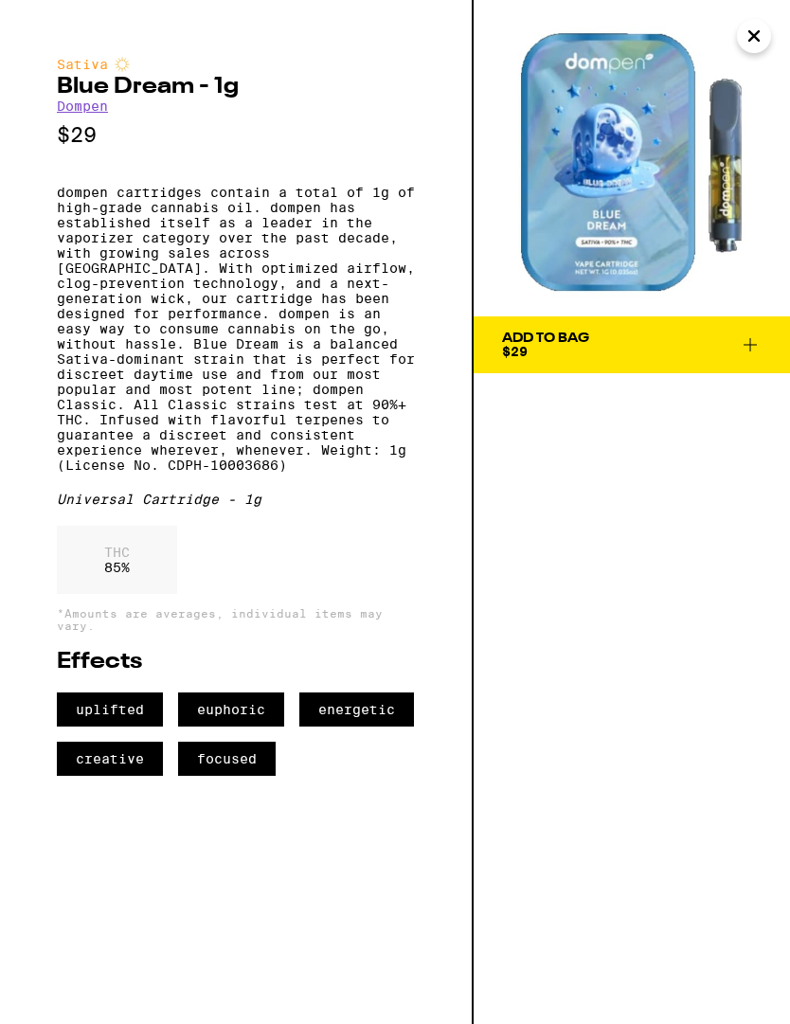
click at [756, 350] on icon at bounding box center [750, 345] width 23 height 23
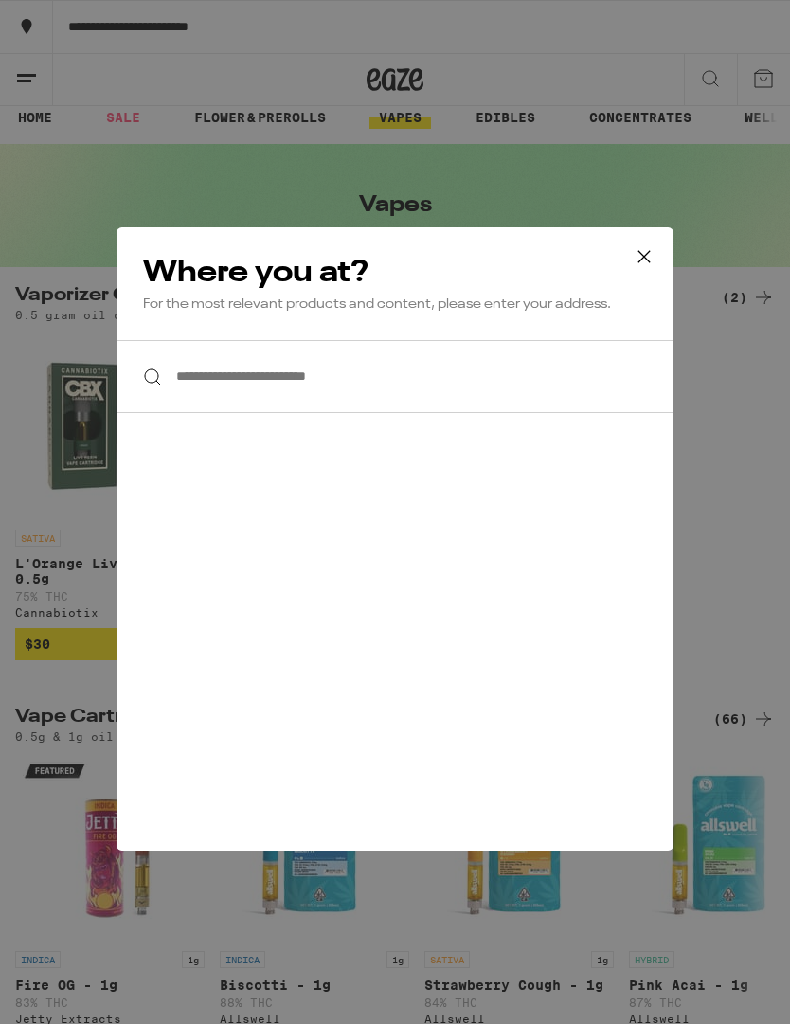
click at [645, 266] on icon at bounding box center [644, 257] width 28 height 28
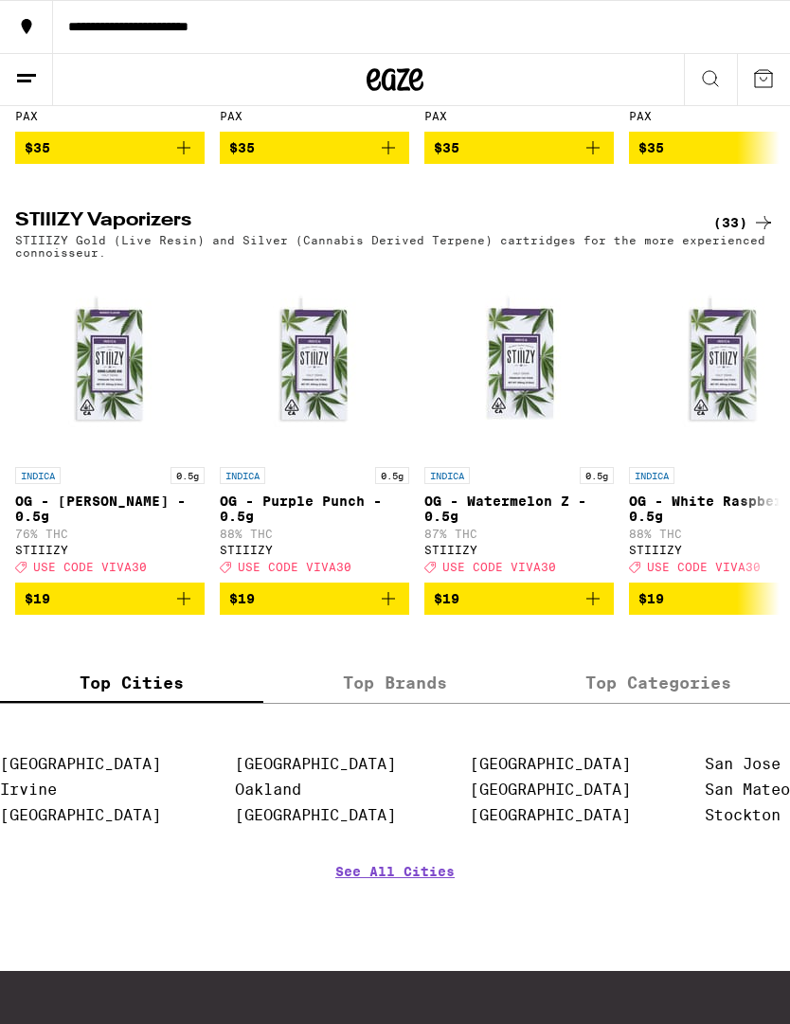
scroll to position [1761, 0]
